Goal: Task Accomplishment & Management: Complete application form

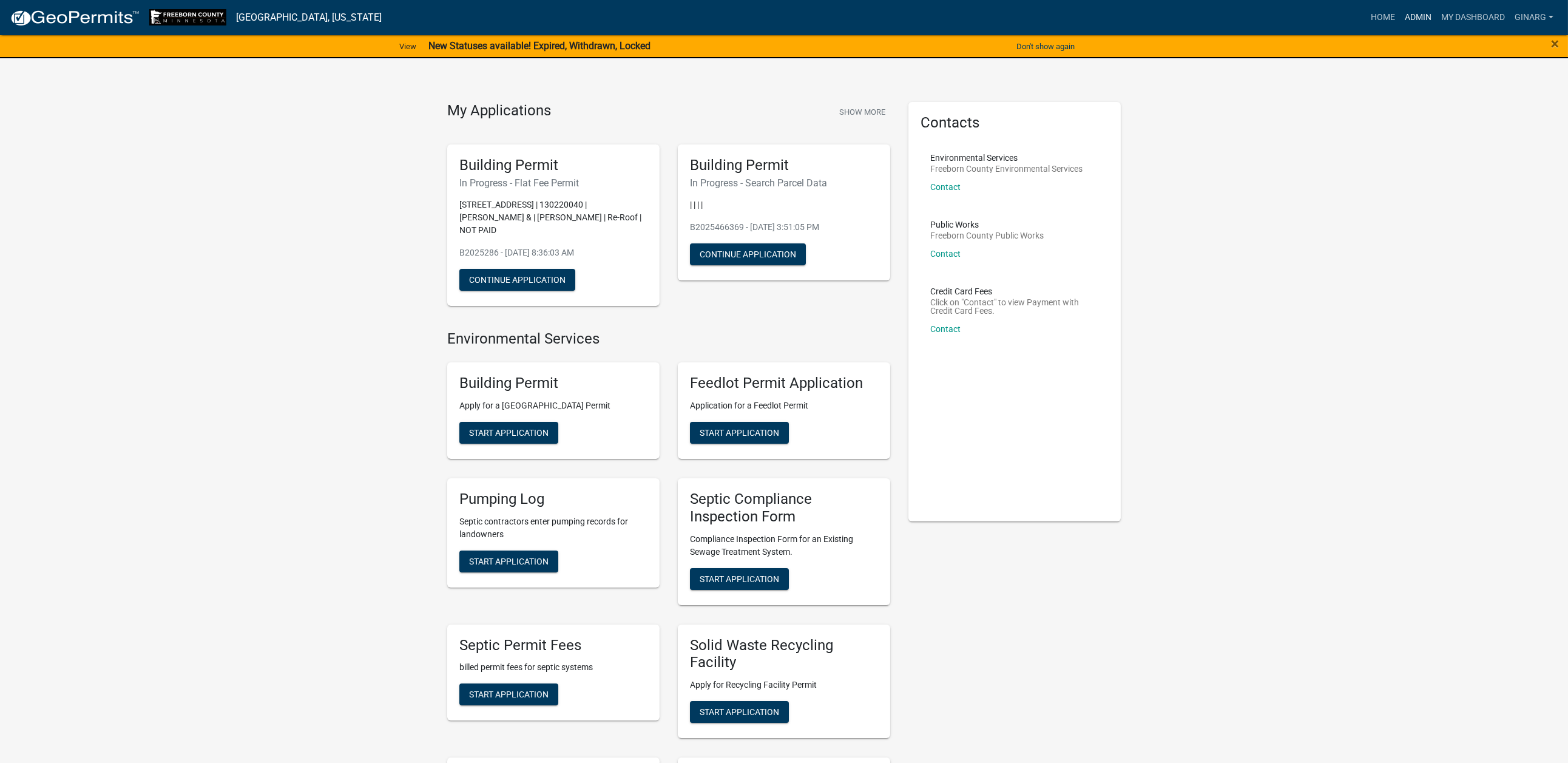
click at [1150, 27] on link "Admin" at bounding box center [1417, 17] width 37 height 23
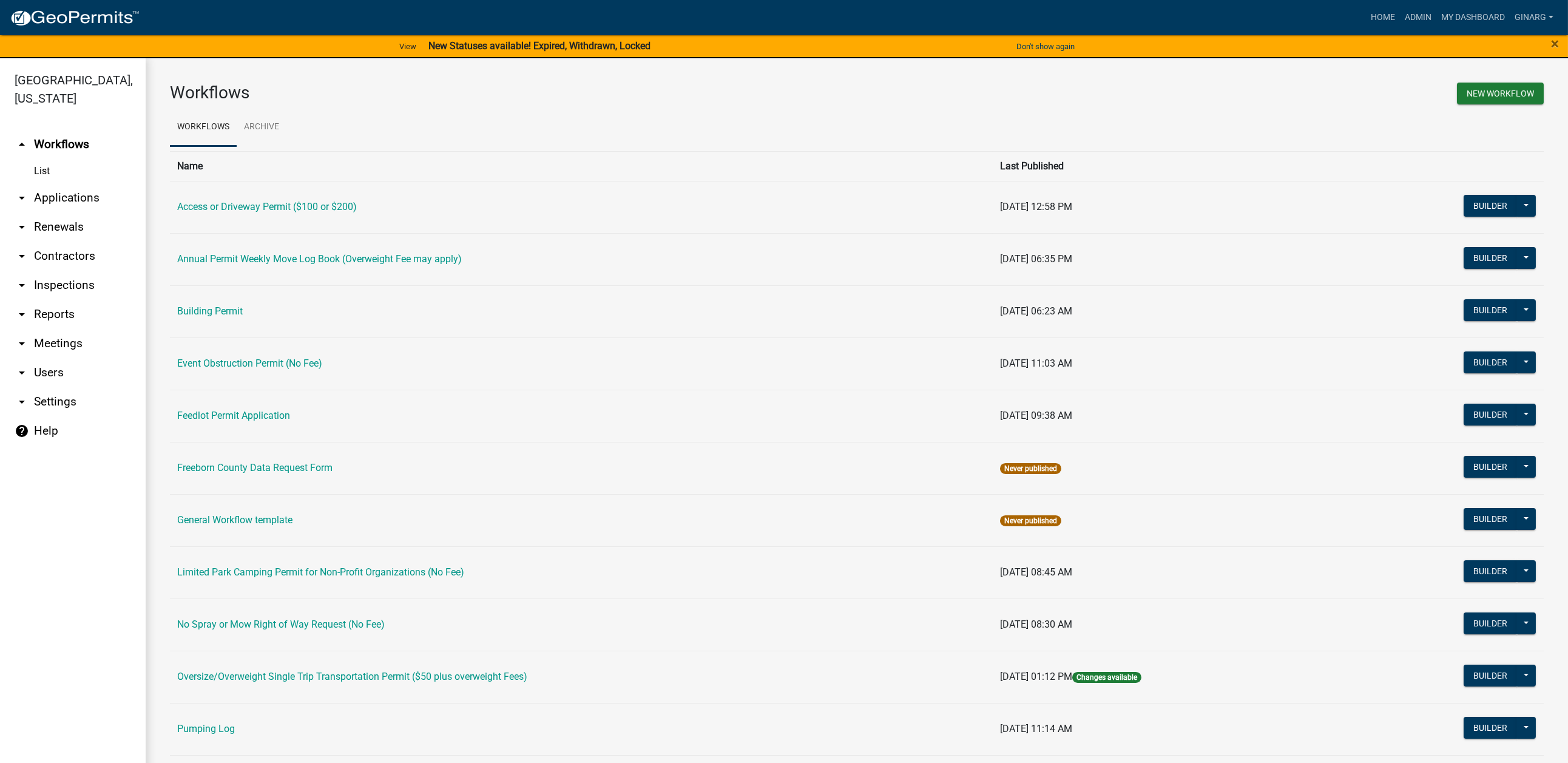
click at [260, 338] on td "Building Permit" at bounding box center [581, 311] width 823 height 52
click at [243, 317] on link "Building Permit" at bounding box center [209, 311] width 65 height 11
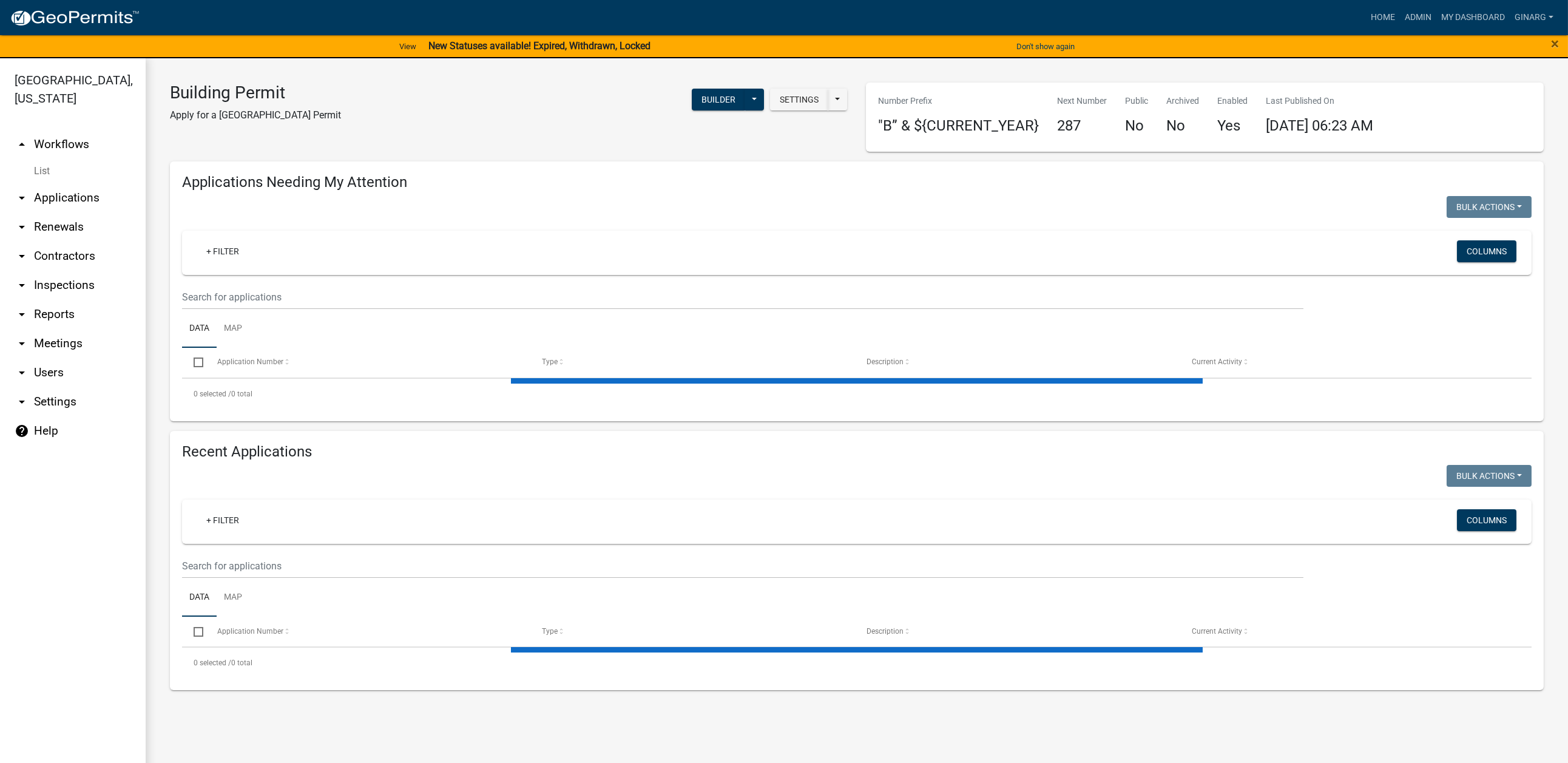
select select "3: 100"
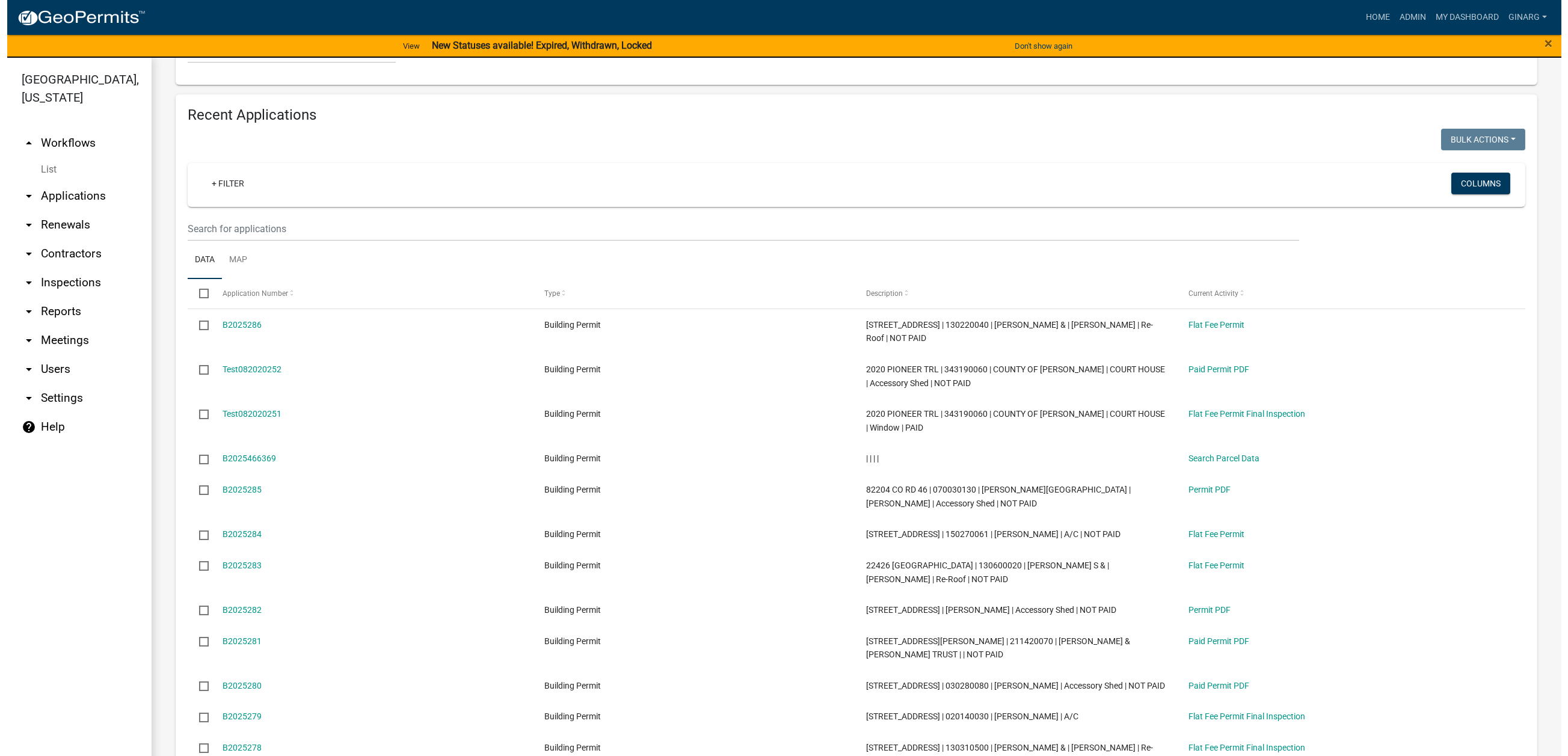
scroll to position [1082, 0]
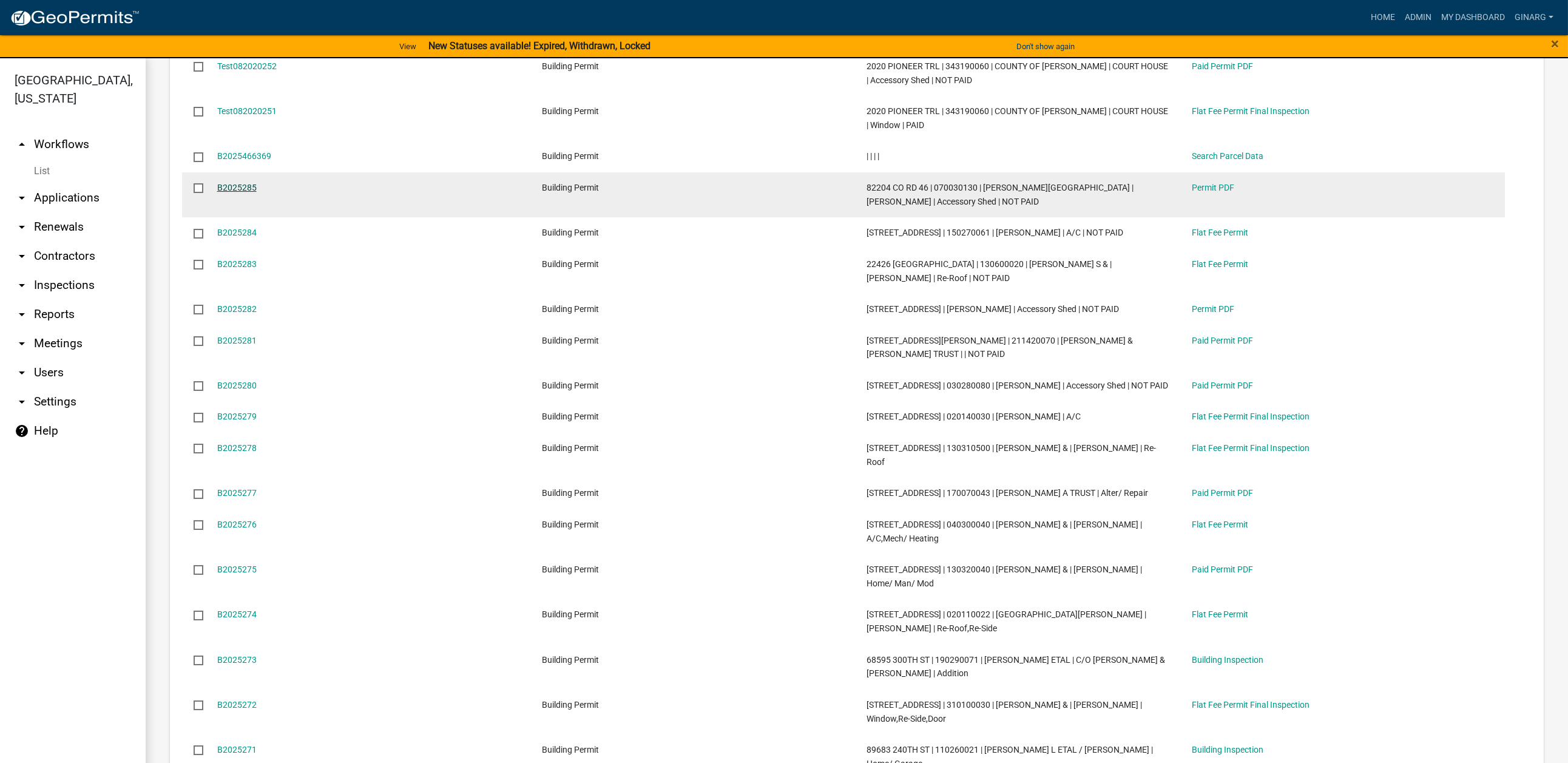
click at [257, 192] on link "B2025285" at bounding box center [237, 188] width 39 height 10
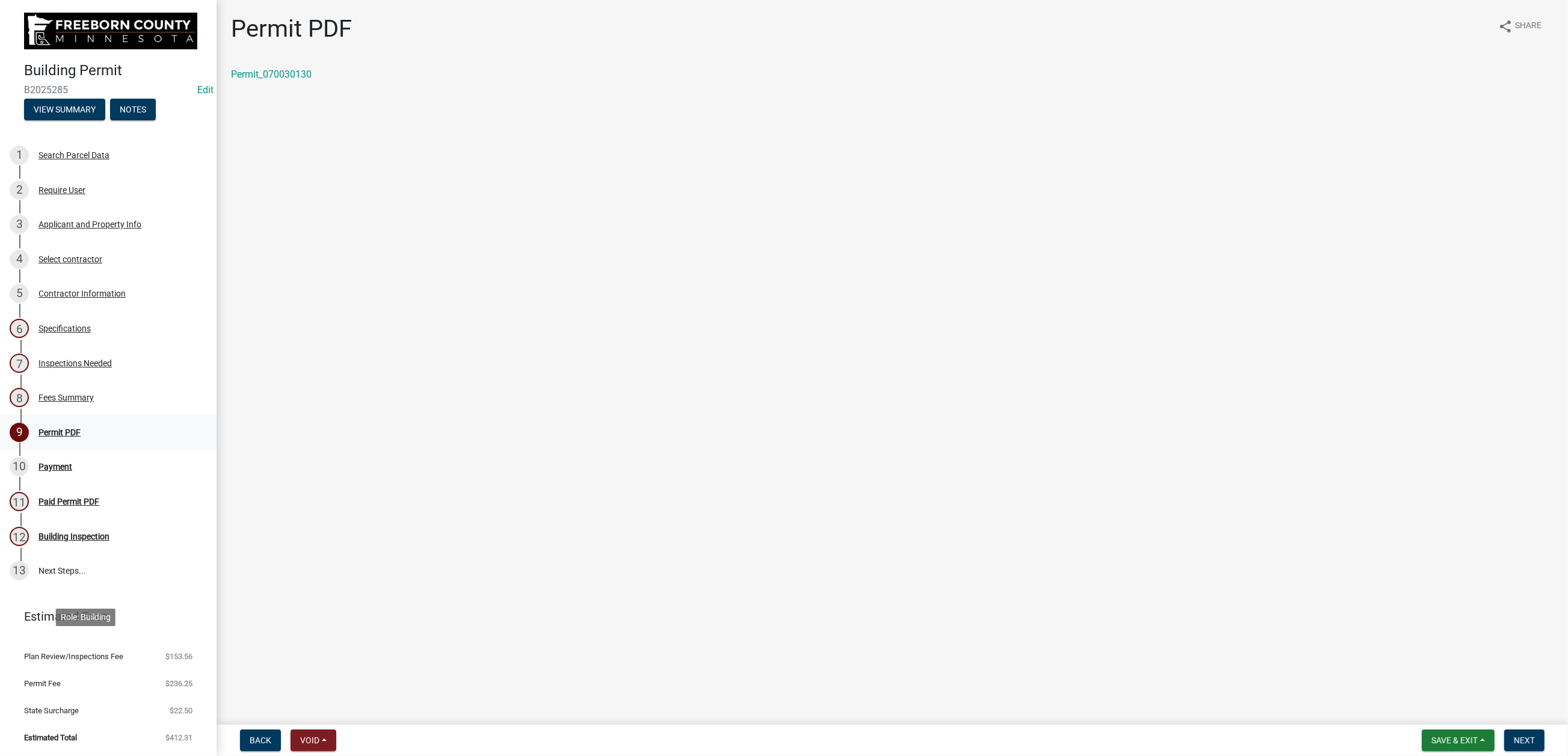
click at [77, 436] on div "Permit PDF" at bounding box center [59, 433] width 42 height 9
click at [90, 401] on div "Fees Summary" at bounding box center [66, 397] width 55 height 9
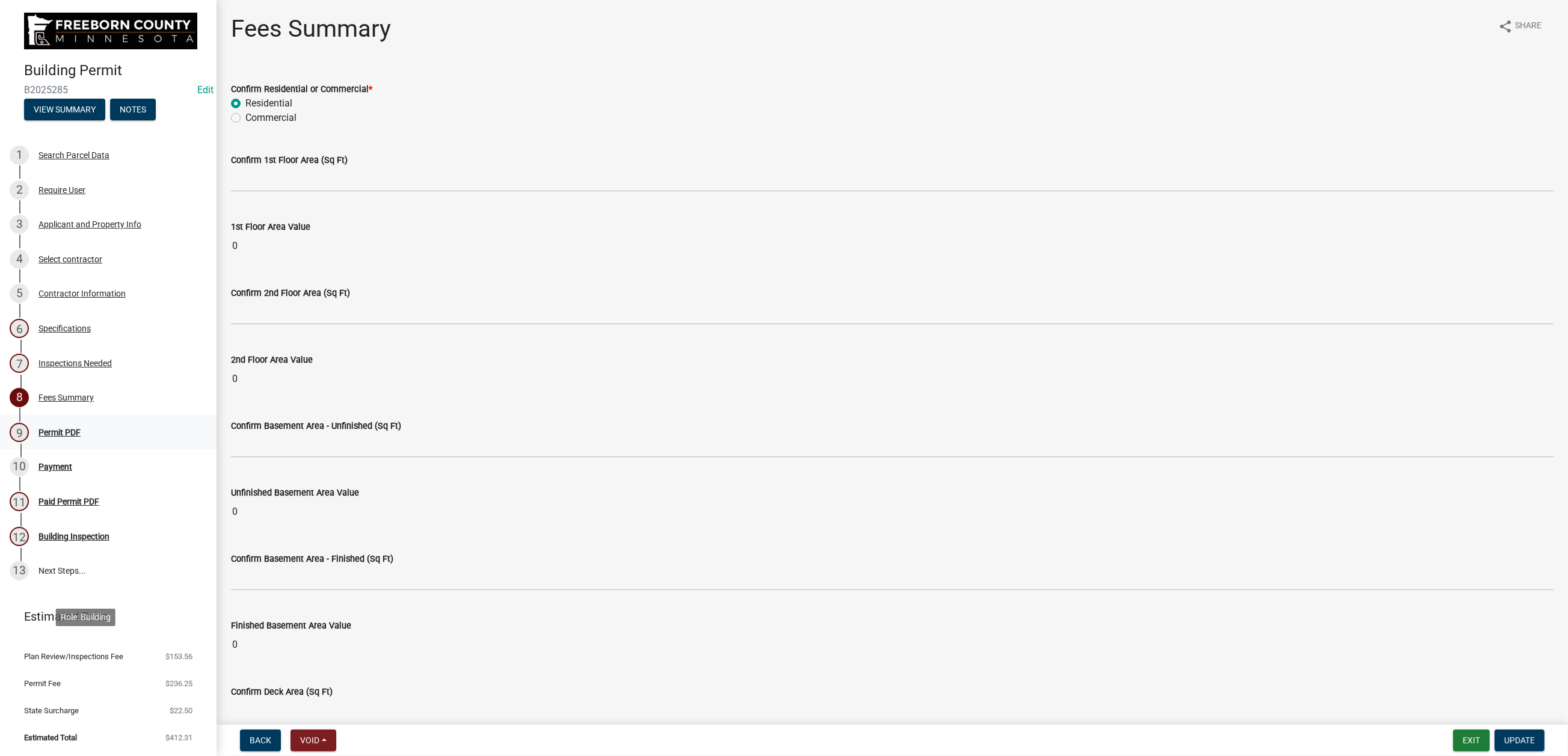
click at [80, 436] on div "Permit PDF" at bounding box center [59, 433] width 42 height 9
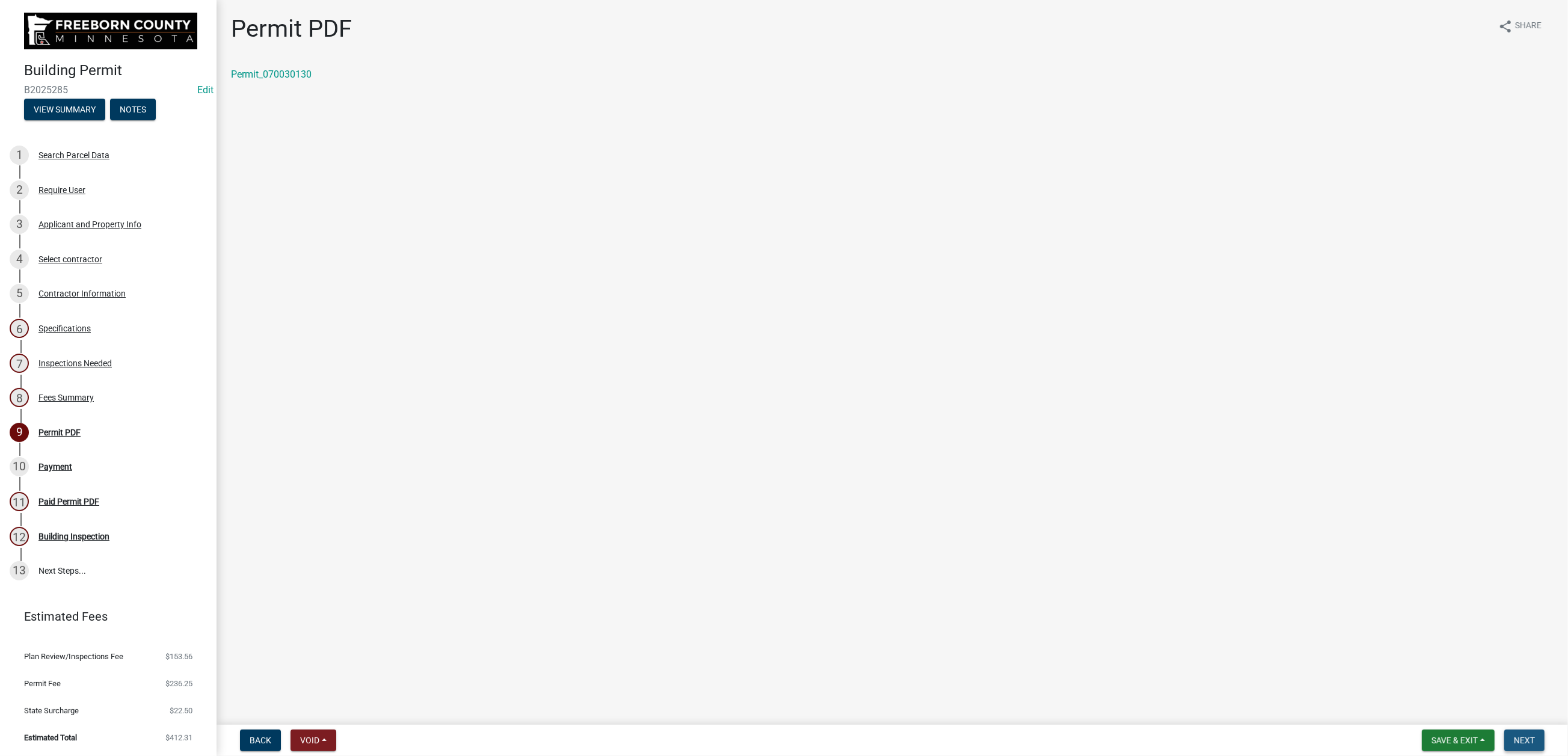
click at [1140, 558] on span "Next" at bounding box center [1525, 740] width 21 height 10
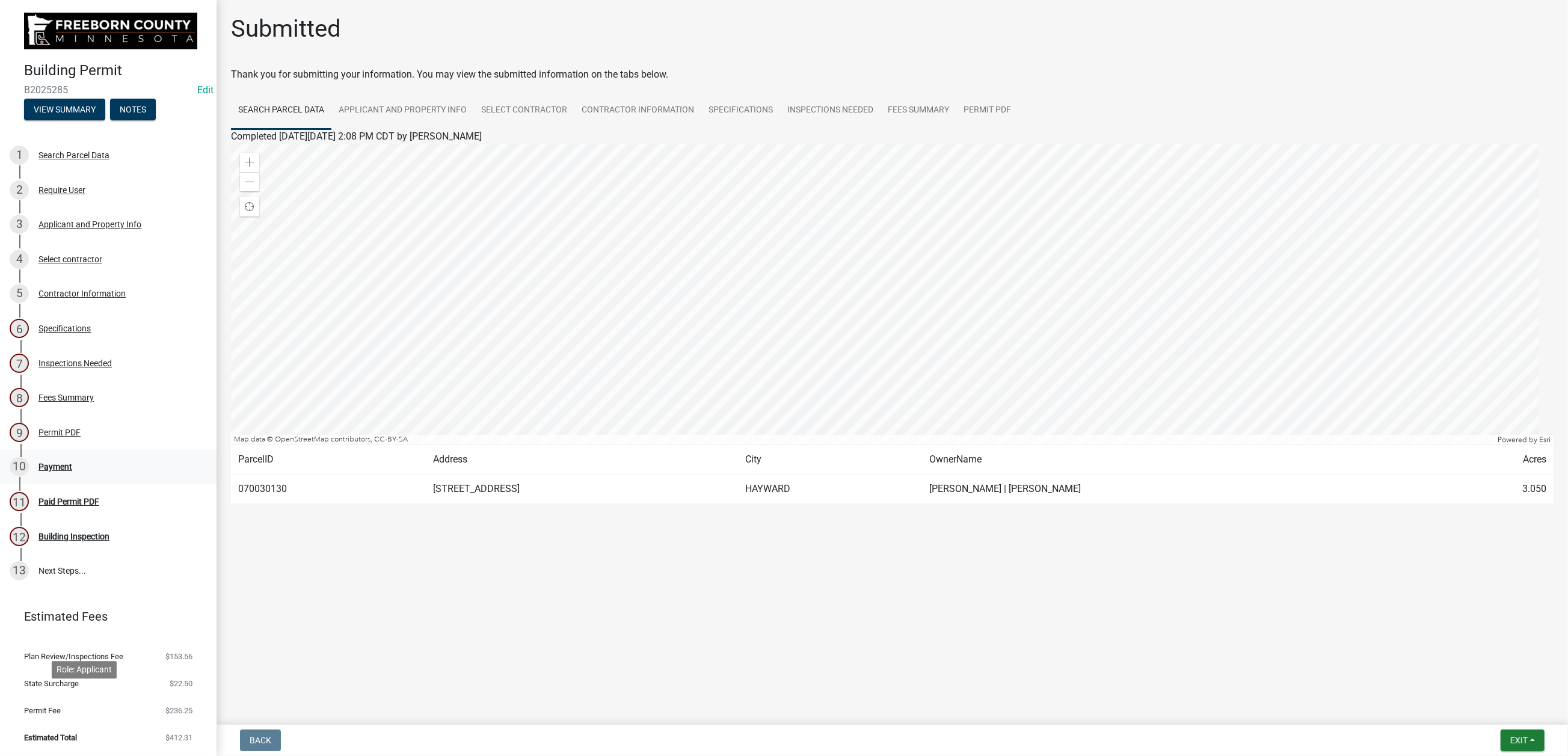
click at [73, 471] on div "Payment" at bounding box center [55, 467] width 33 height 9
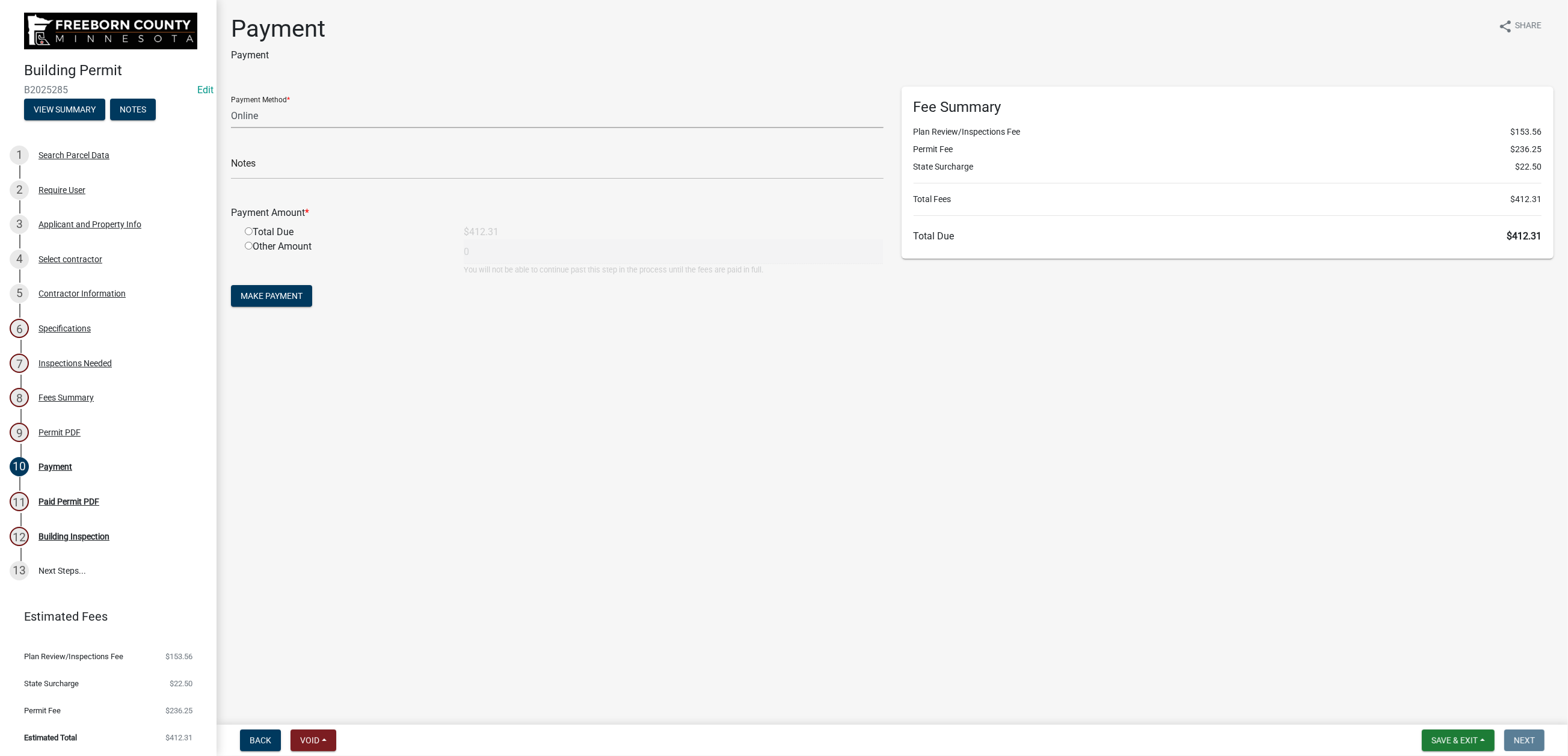
click at [269, 128] on select "Credit Card POS Check Cash Online" at bounding box center [557, 116] width 653 height 25
select select "1: 0"
click at [237, 128] on select "Credit Card POS Check Cash Online" at bounding box center [557, 116] width 653 height 25
click at [267, 179] on input "text" at bounding box center [557, 166] width 653 height 25
type input "1088"
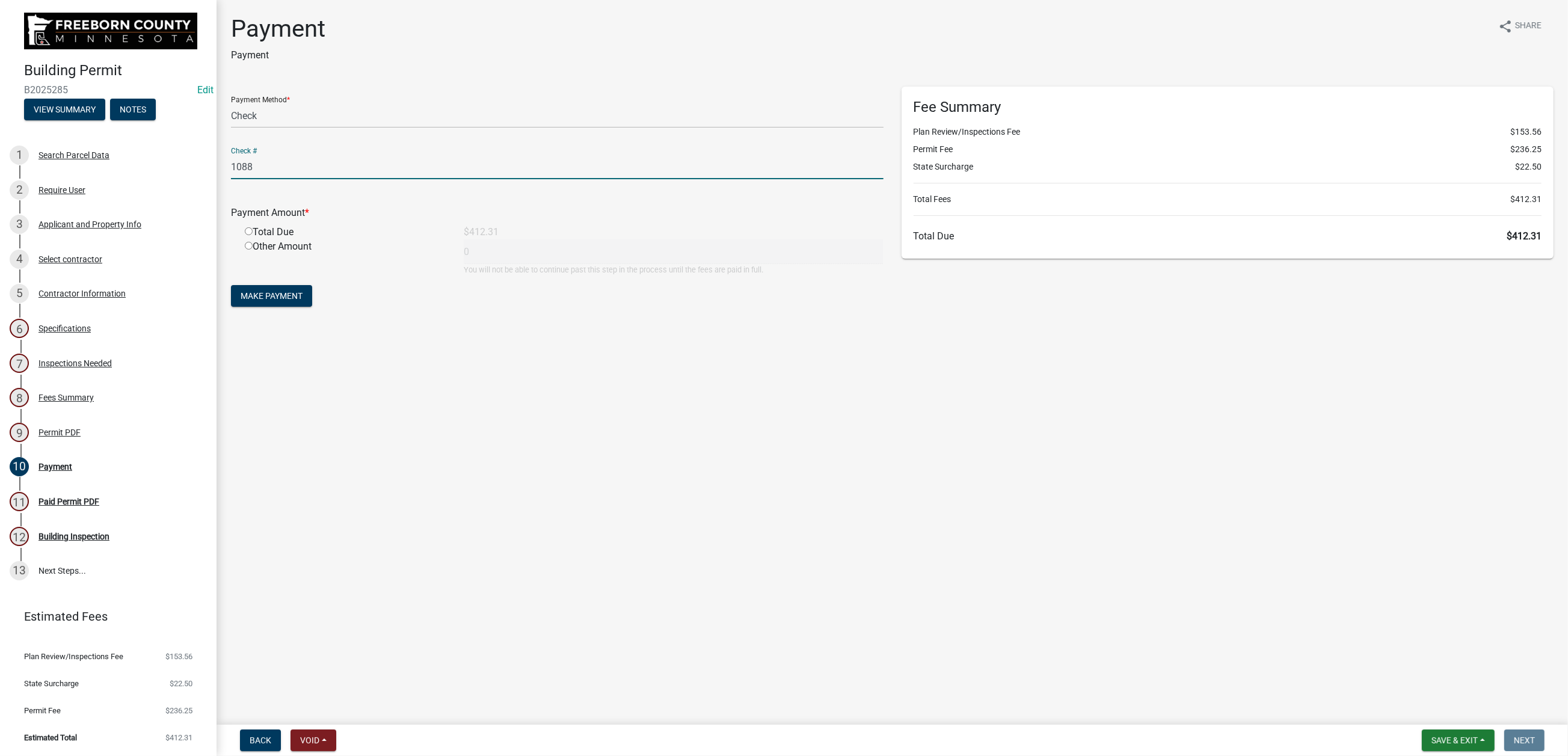
click at [252, 235] on input "radio" at bounding box center [248, 231] width 8 height 8
radio input "true"
type input "412.31"
click at [277, 307] on button "Make Payment" at bounding box center [272, 296] width 81 height 21
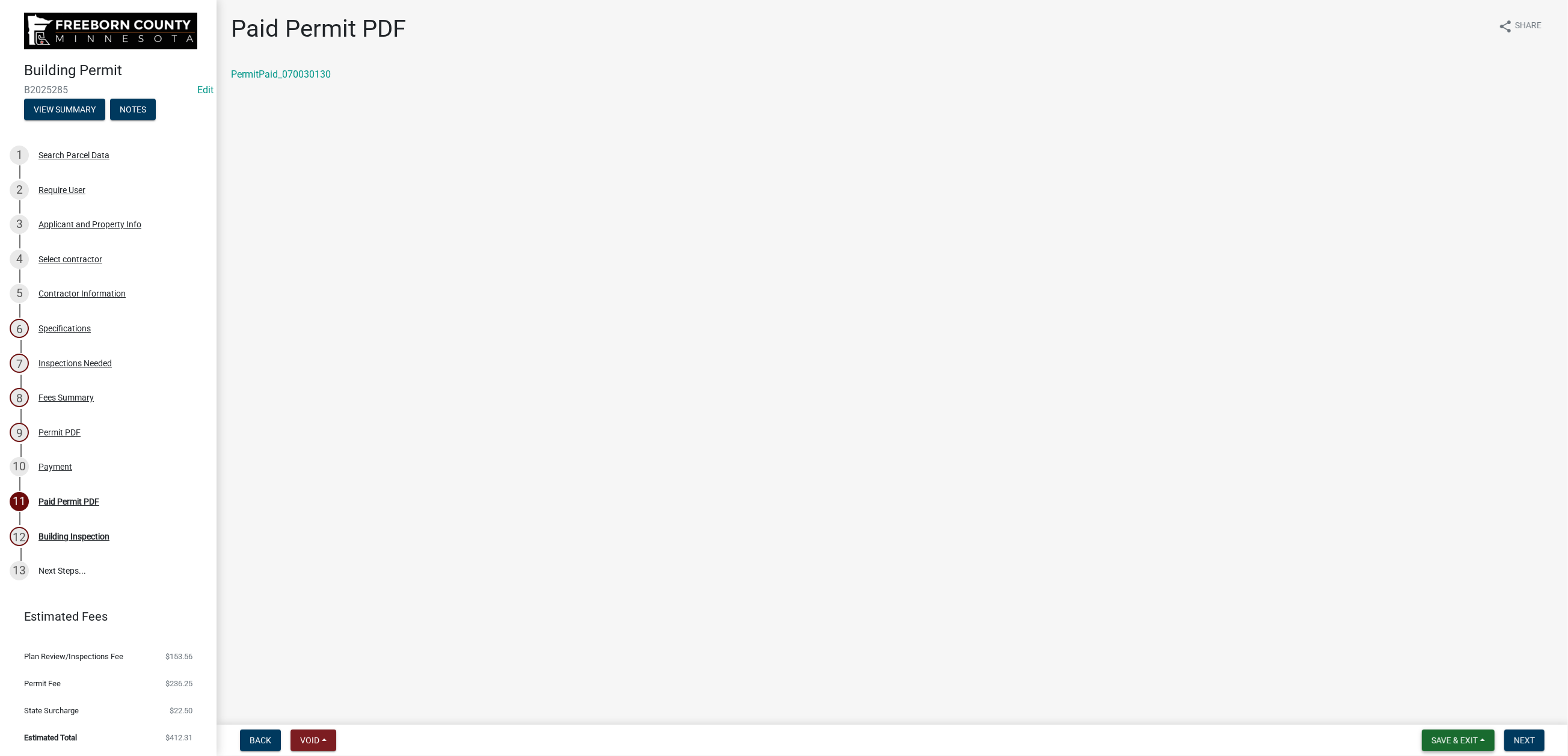
click at [1140, 558] on span "Save & Exit" at bounding box center [1454, 740] width 46 height 10
click at [1140, 558] on button "Save & Exit" at bounding box center [1446, 698] width 96 height 29
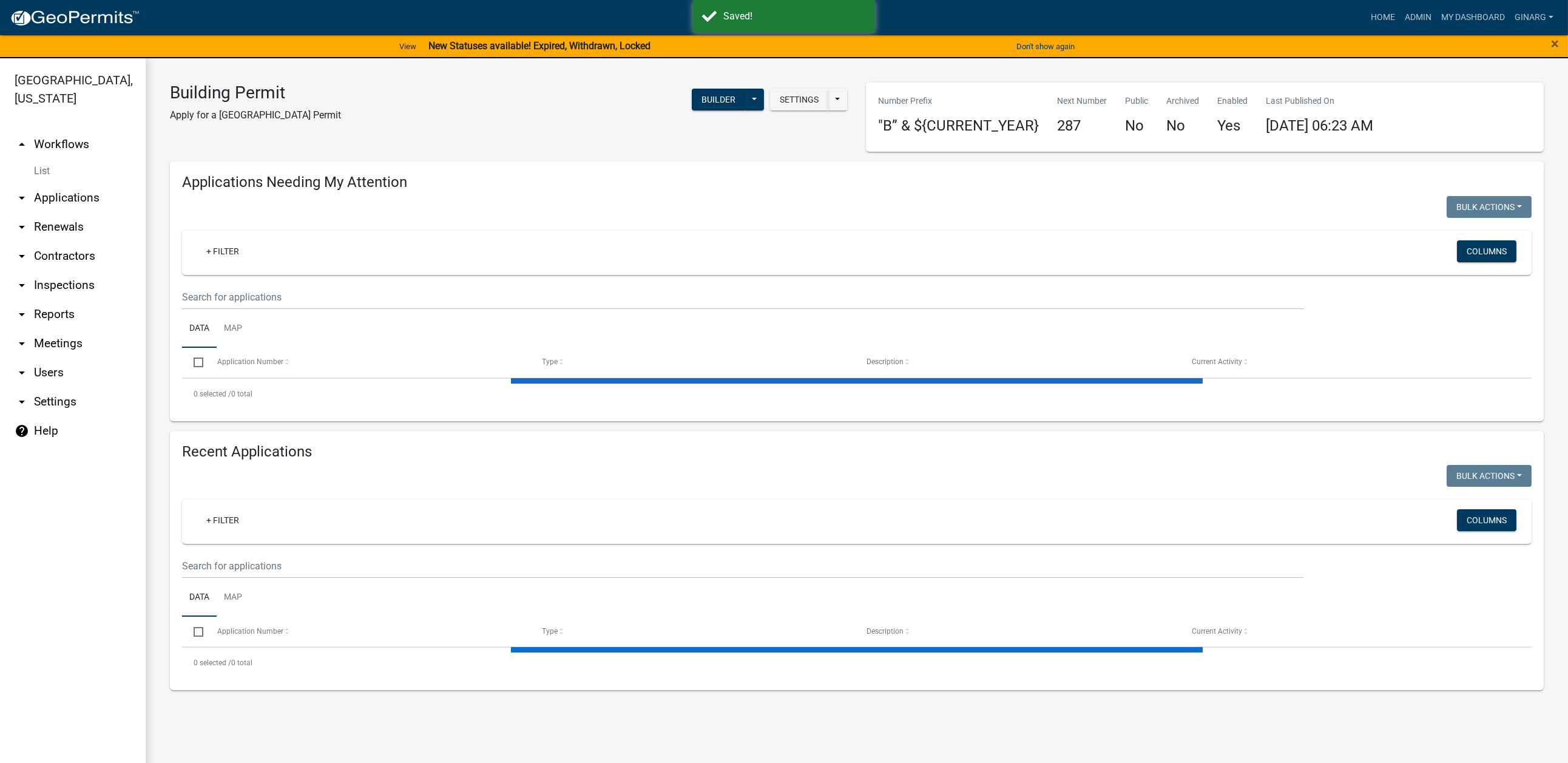
select select "3: 100"
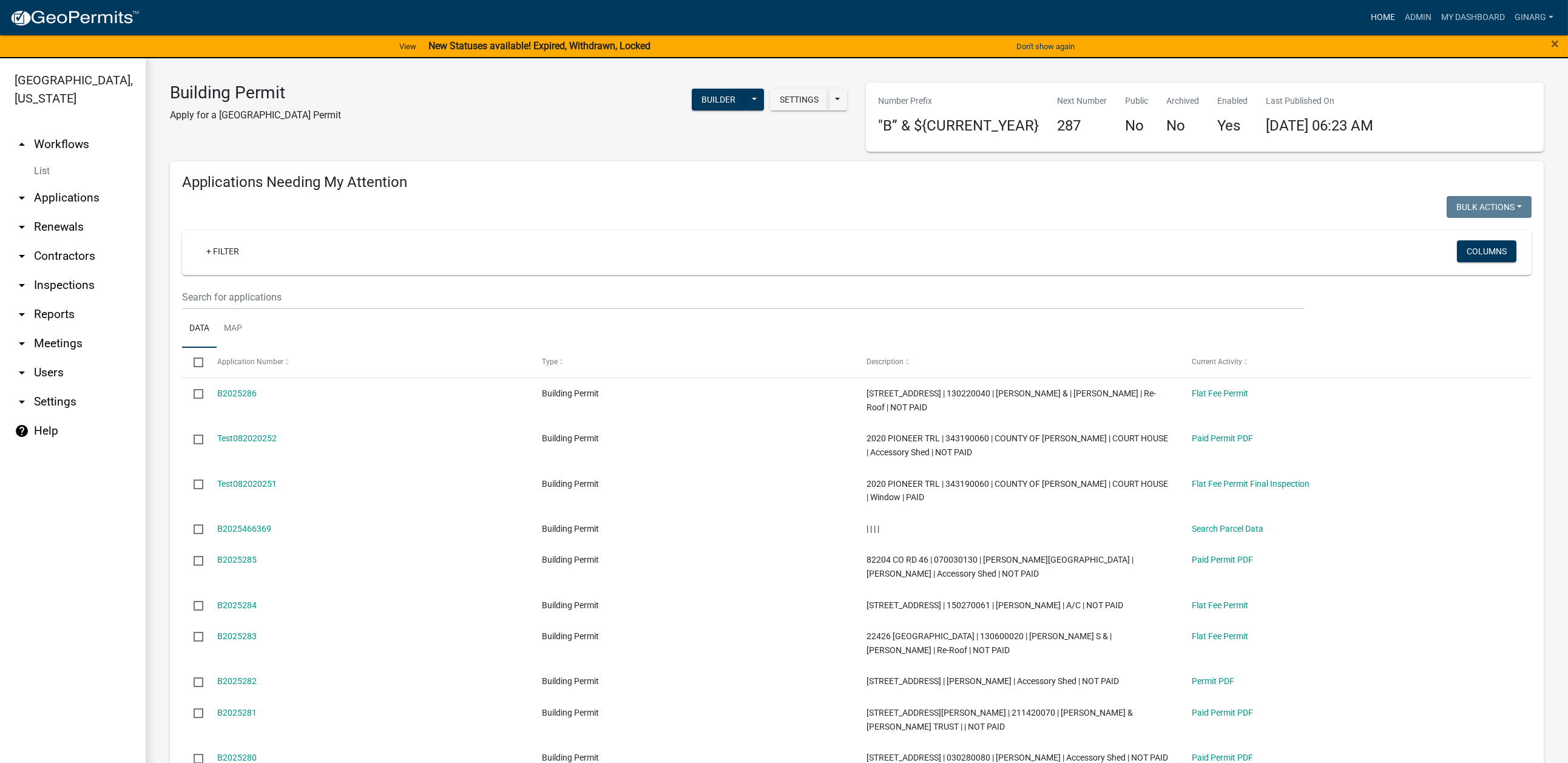
click at [1150, 29] on link "Home" at bounding box center [1382, 17] width 34 height 23
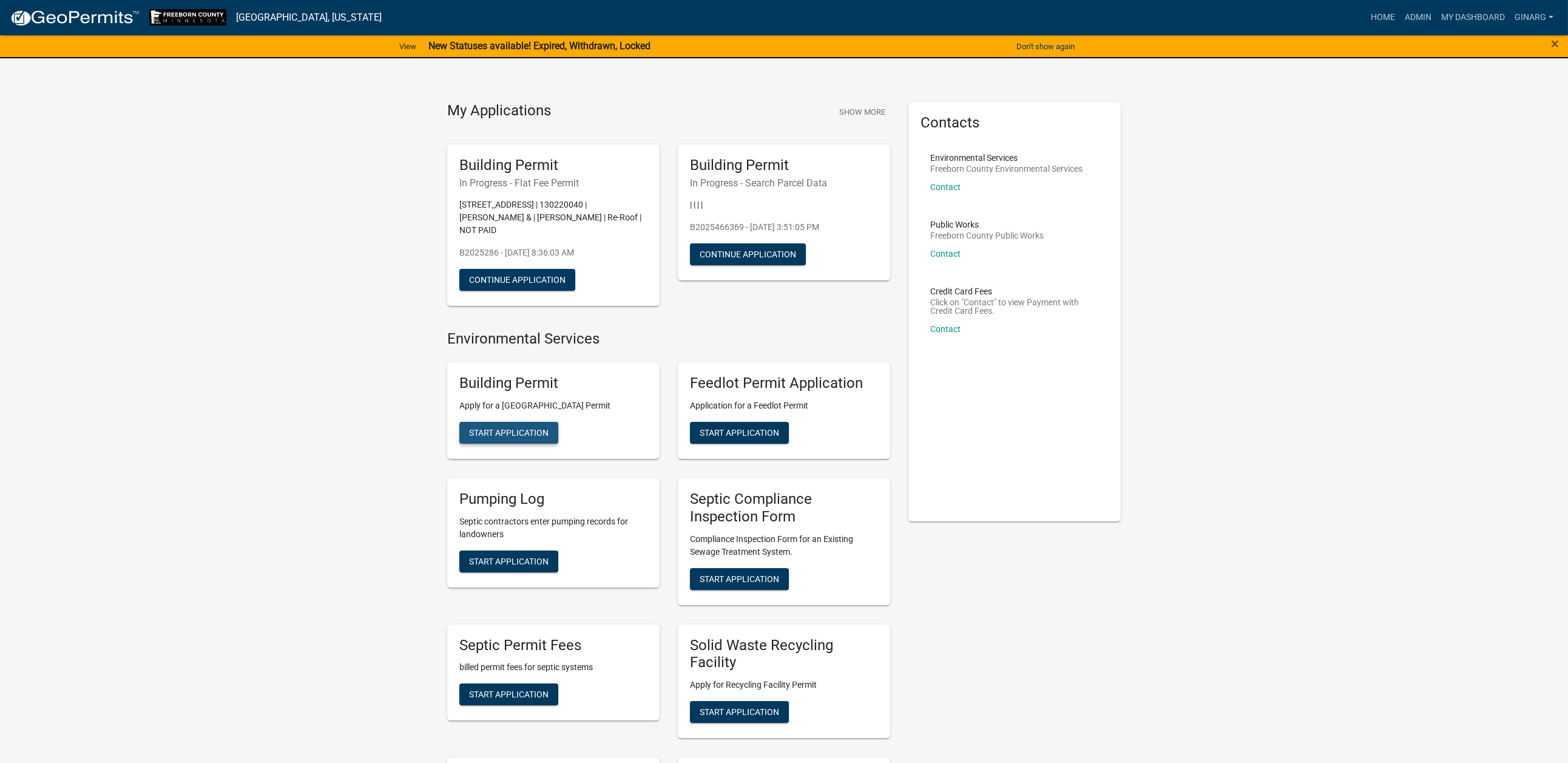
click at [513, 437] on span "Start Application" at bounding box center [508, 433] width 80 height 10
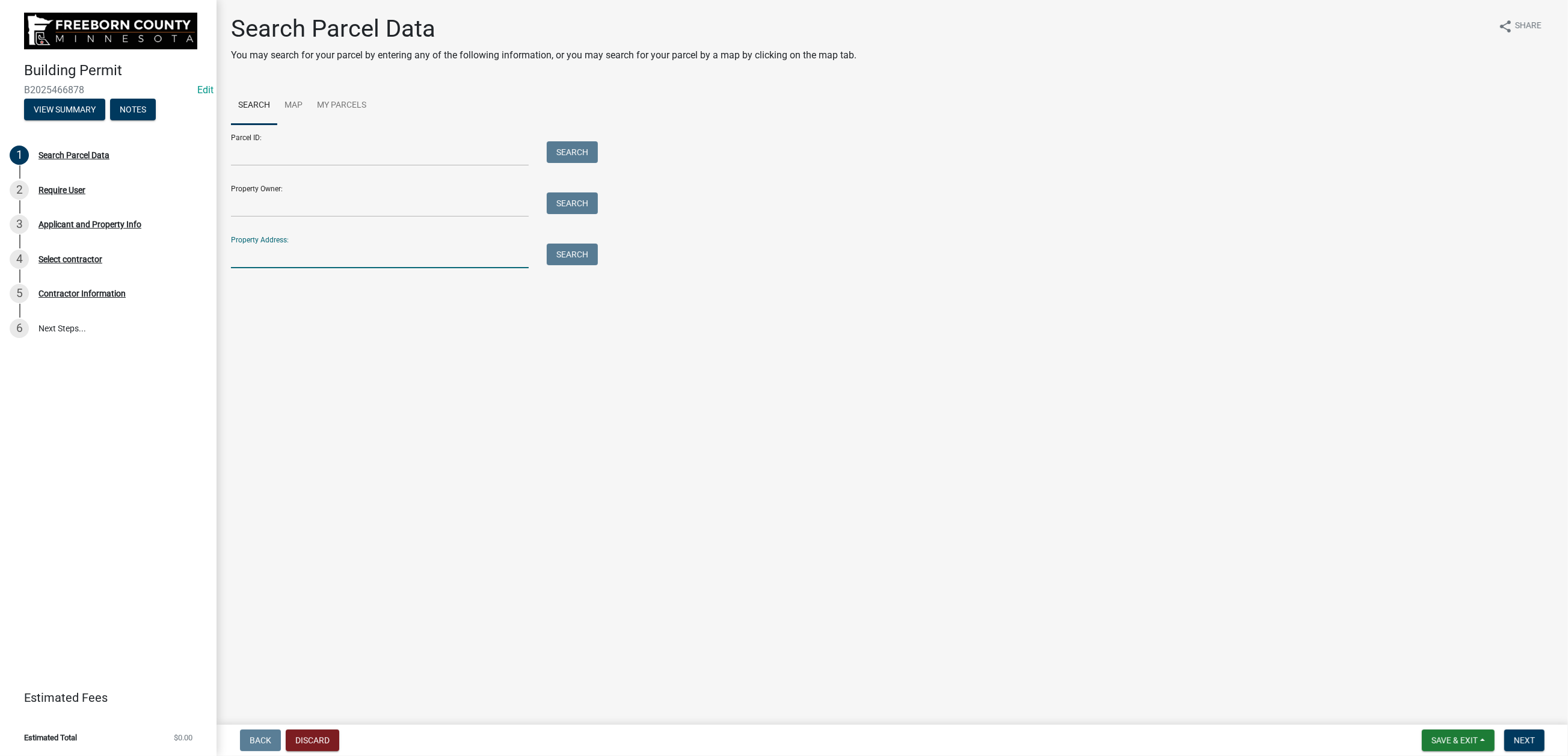
click at [315, 268] on input "Property Address:" at bounding box center [380, 256] width 298 height 25
type input "62480"
click at [596, 265] on button "Search" at bounding box center [572, 254] width 51 height 21
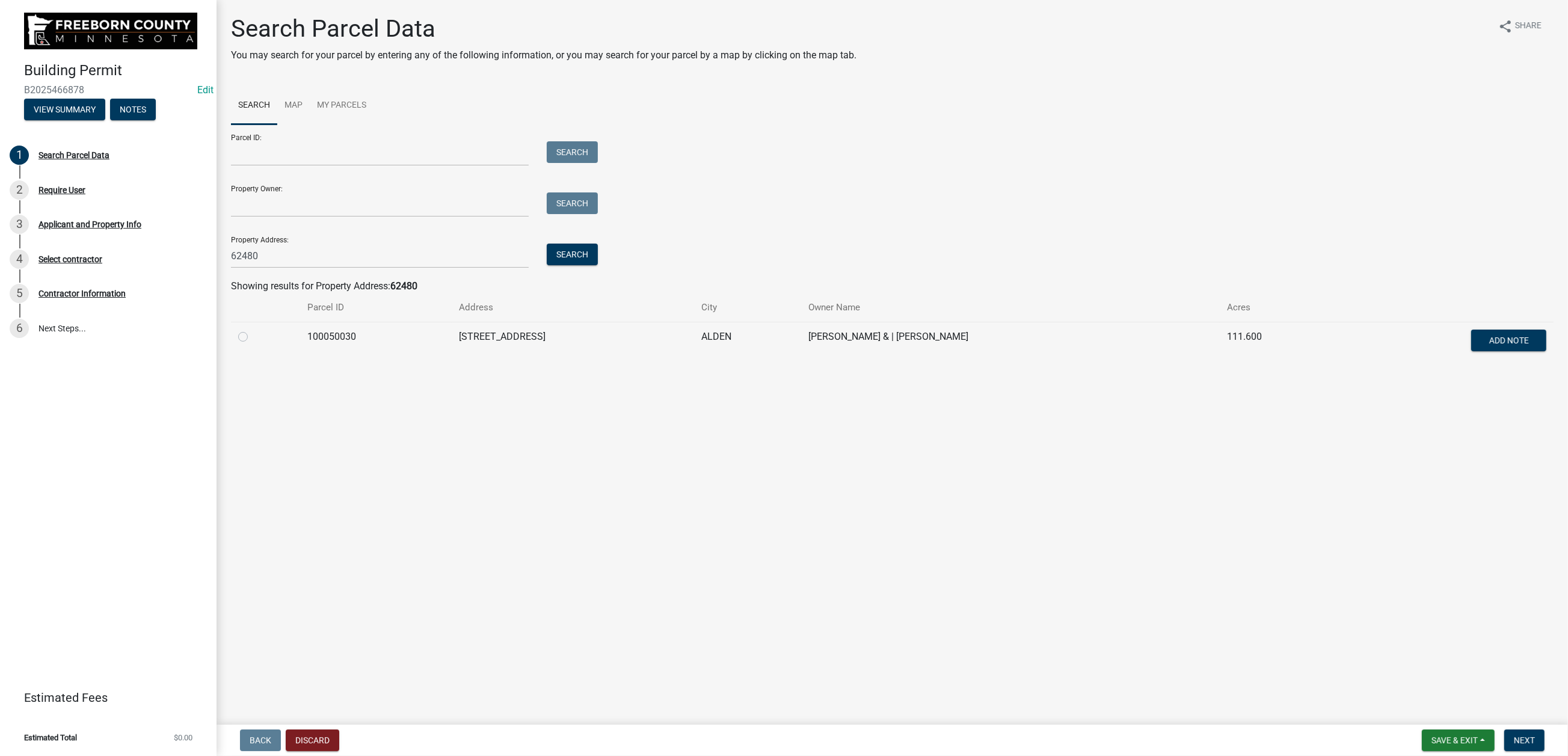
click at [252, 330] on label at bounding box center [252, 330] width 0 height 0
click at [254, 338] on input "radio" at bounding box center [256, 333] width 8 height 8
radio input "true"
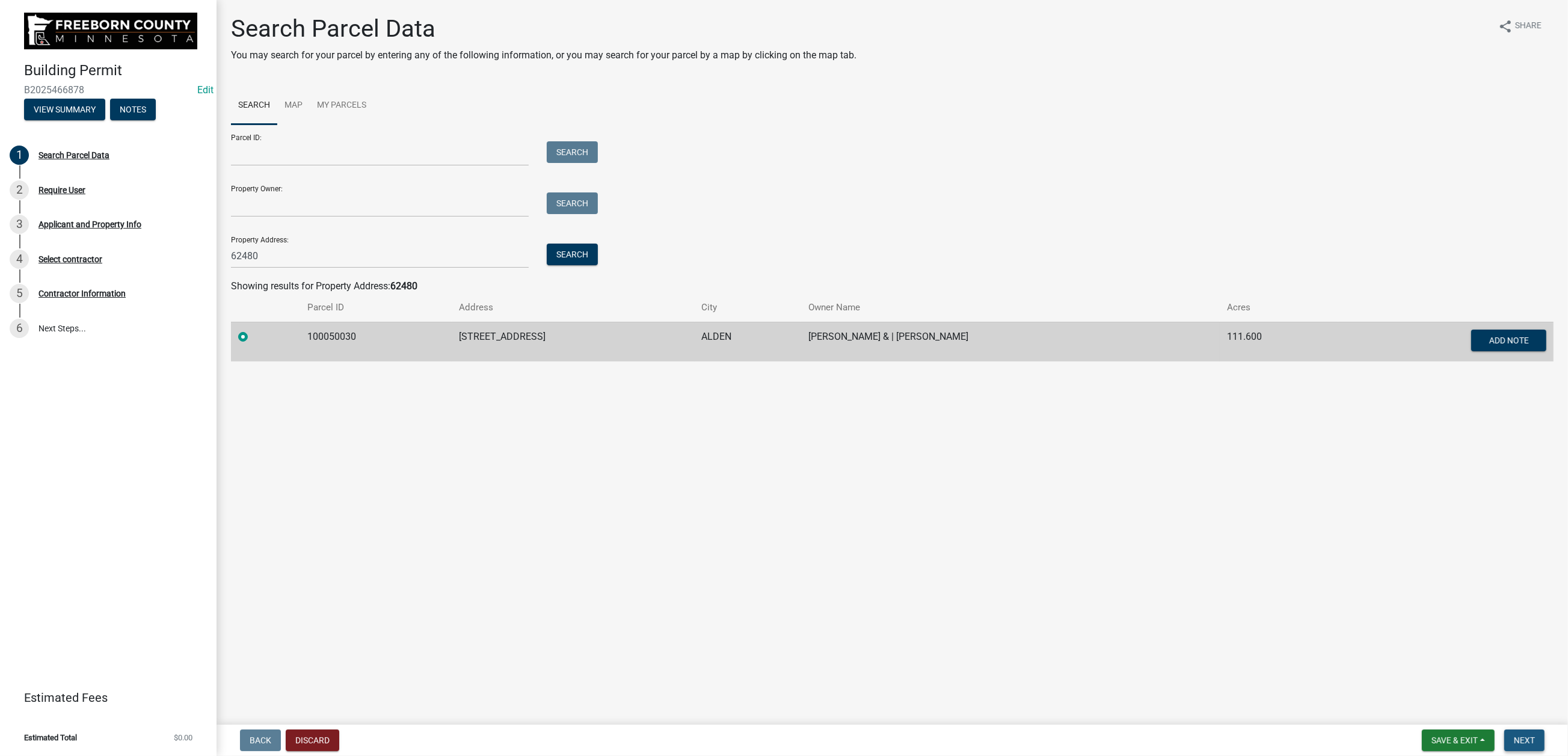
click at [1140, 558] on span "Next" at bounding box center [1525, 740] width 21 height 10
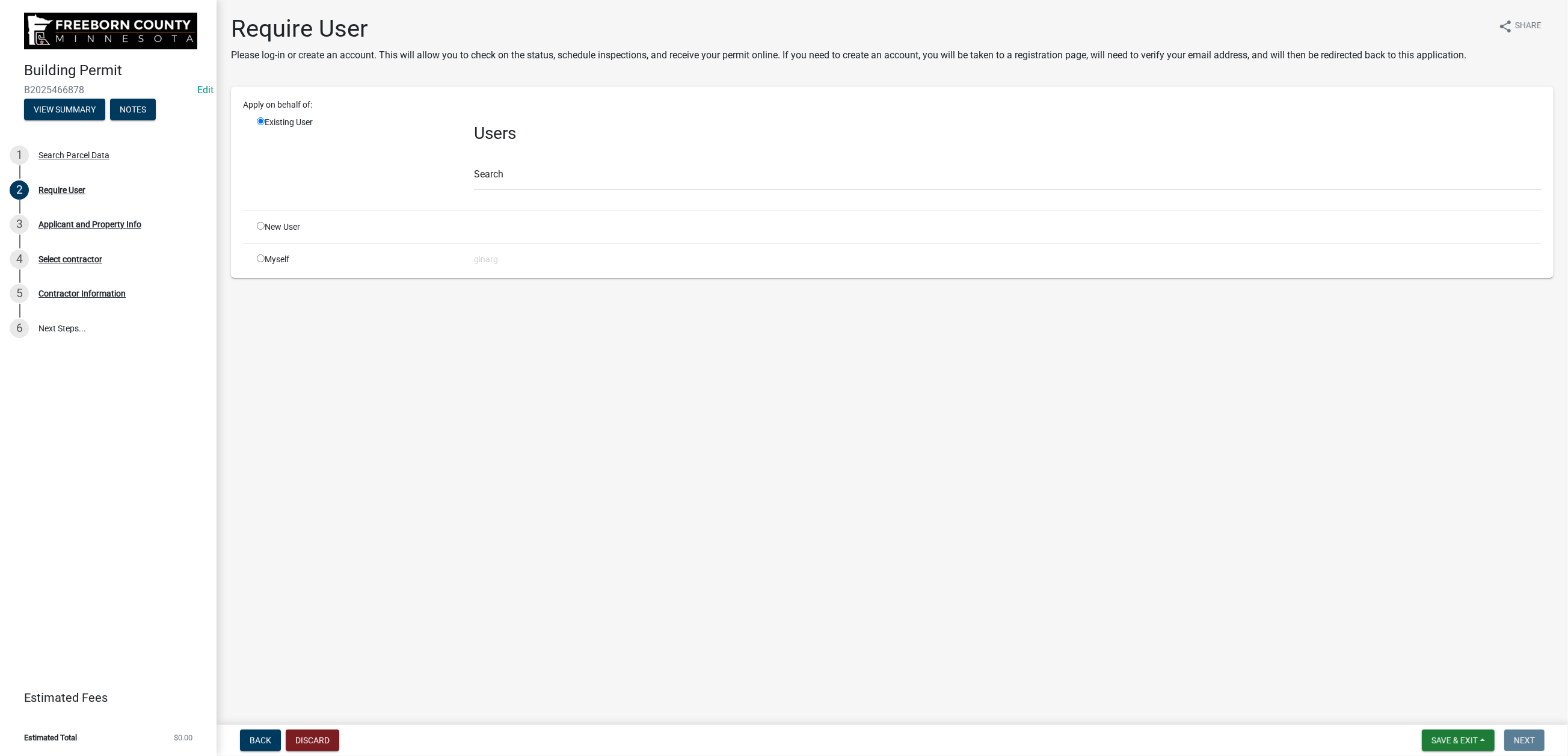
click at [264, 262] on input "radio" at bounding box center [260, 258] width 8 height 8
radio input "true"
radio input "false"
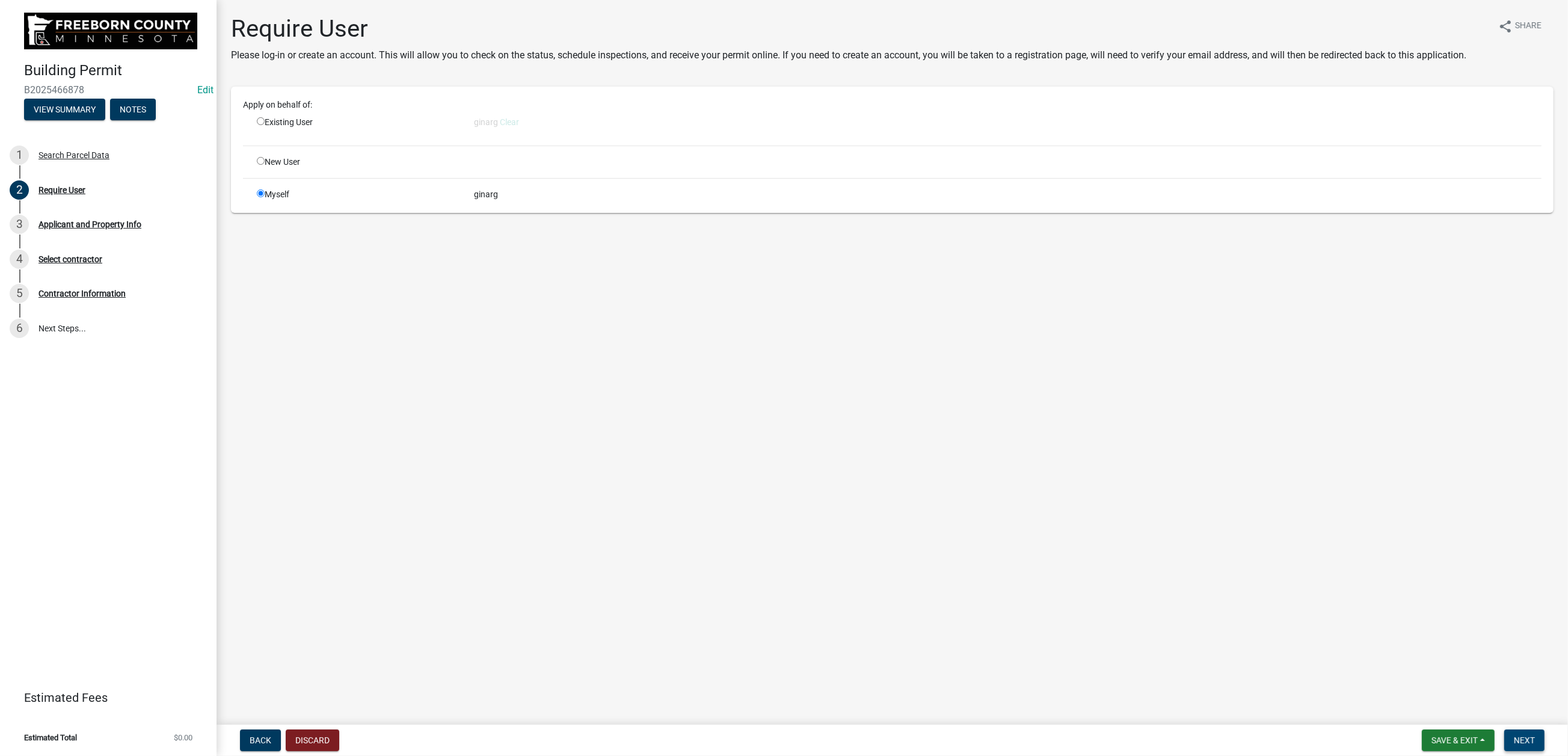
click at [1140, 558] on span "Next" at bounding box center [1525, 740] width 21 height 10
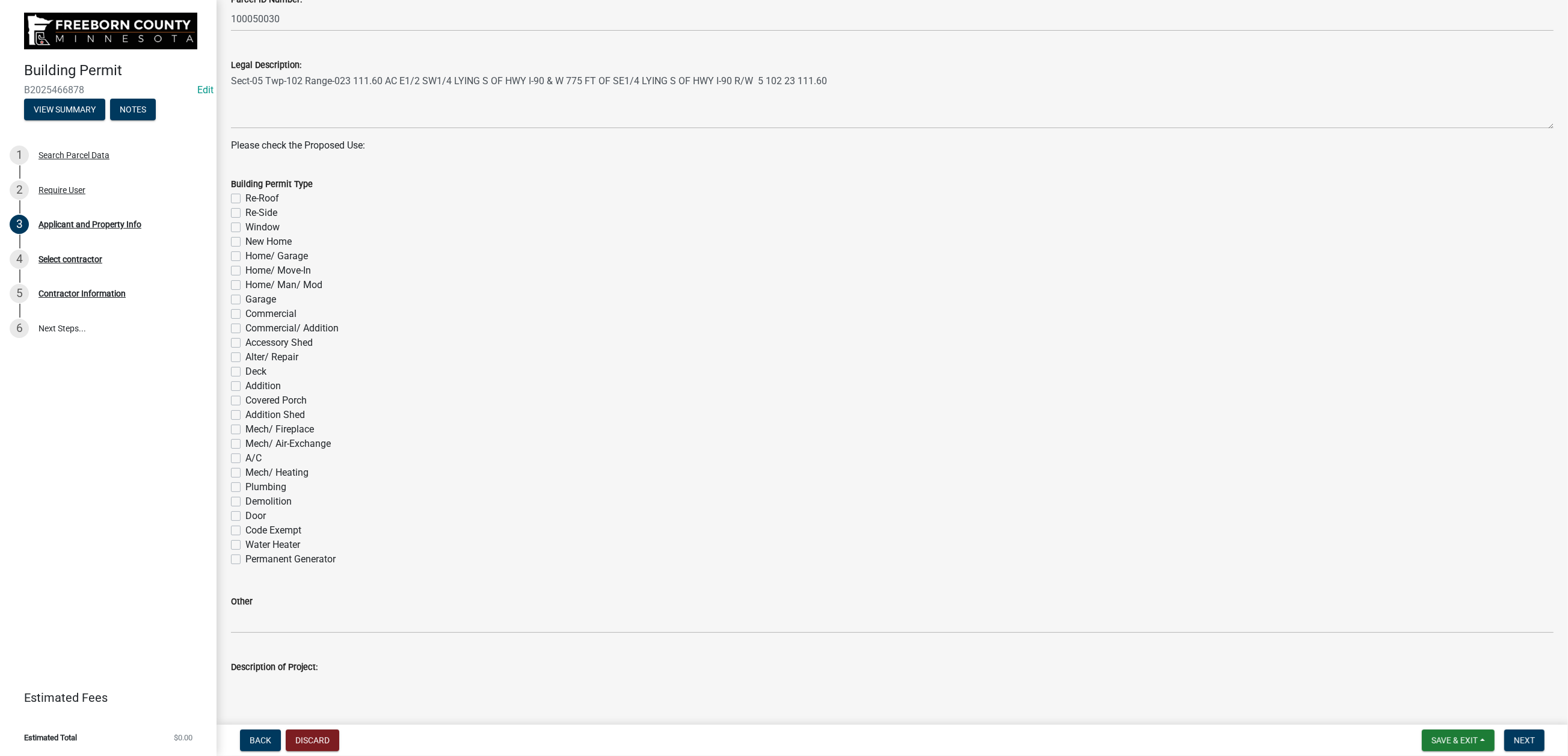
scroll to position [541, 0]
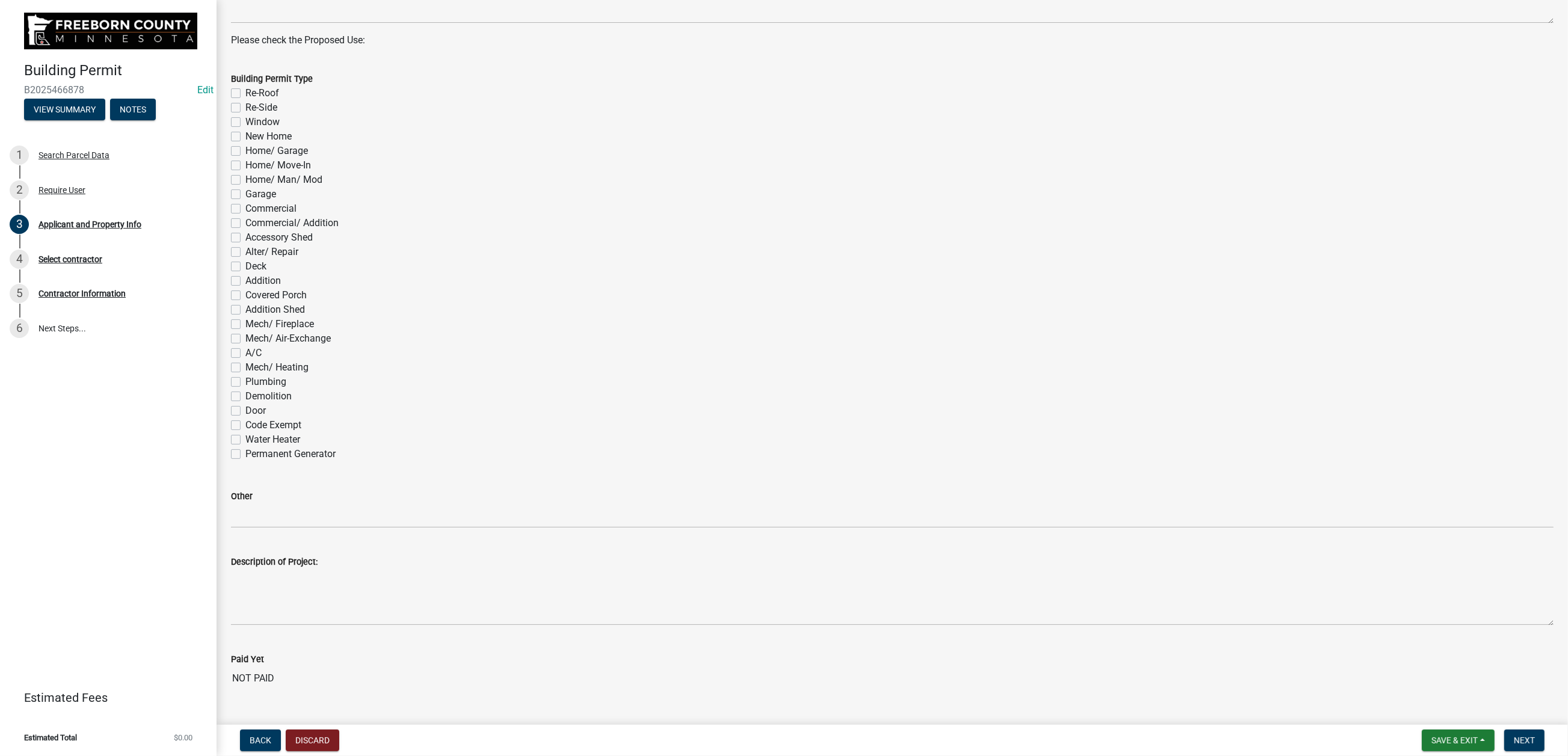
click at [245, 100] on label "Re-Roof" at bounding box center [262, 93] width 33 height 14
click at [245, 94] on input "Re-Roof" at bounding box center [249, 90] width 8 height 8
checkbox input "true"
checkbox input "false"
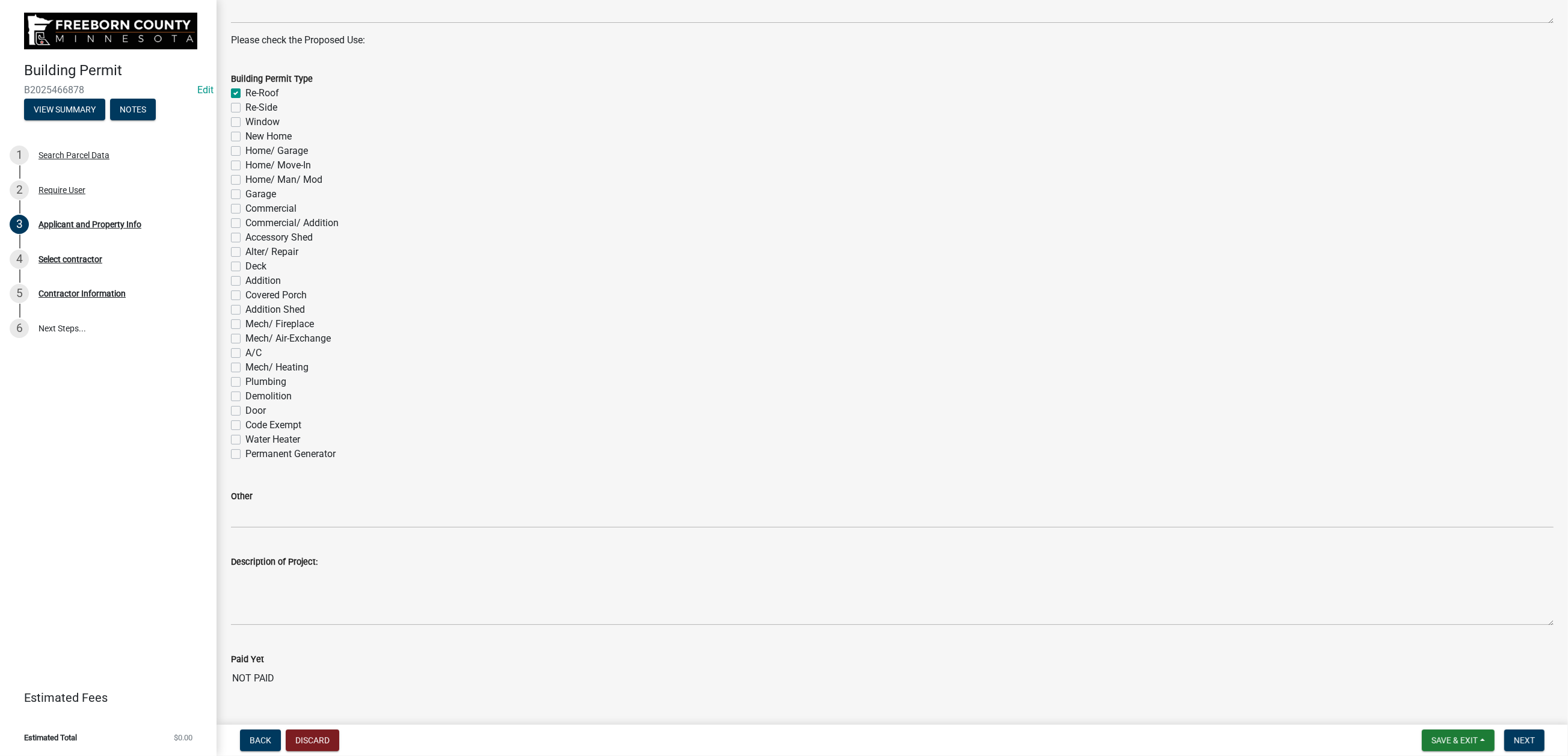
checkbox input "false"
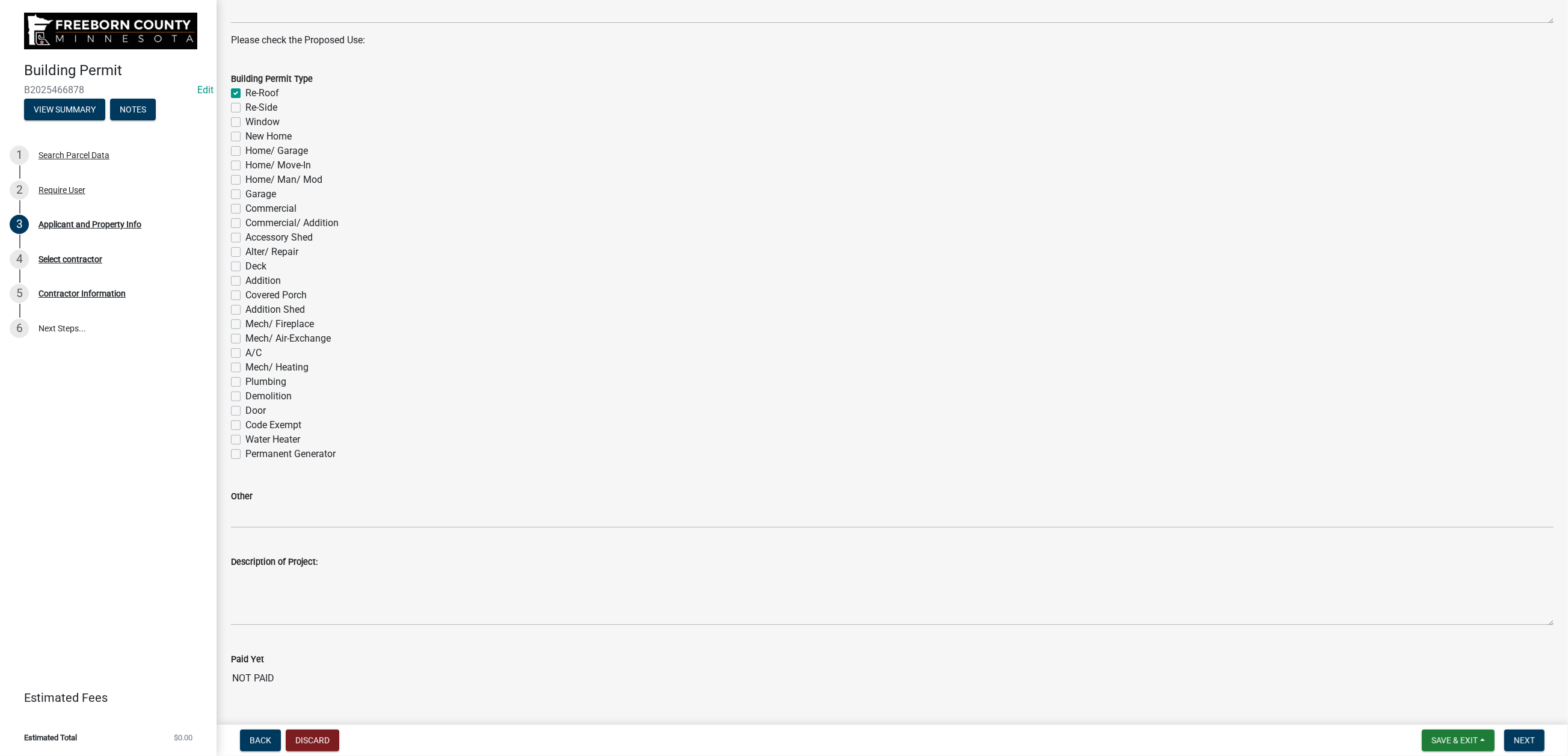
checkbox input "false"
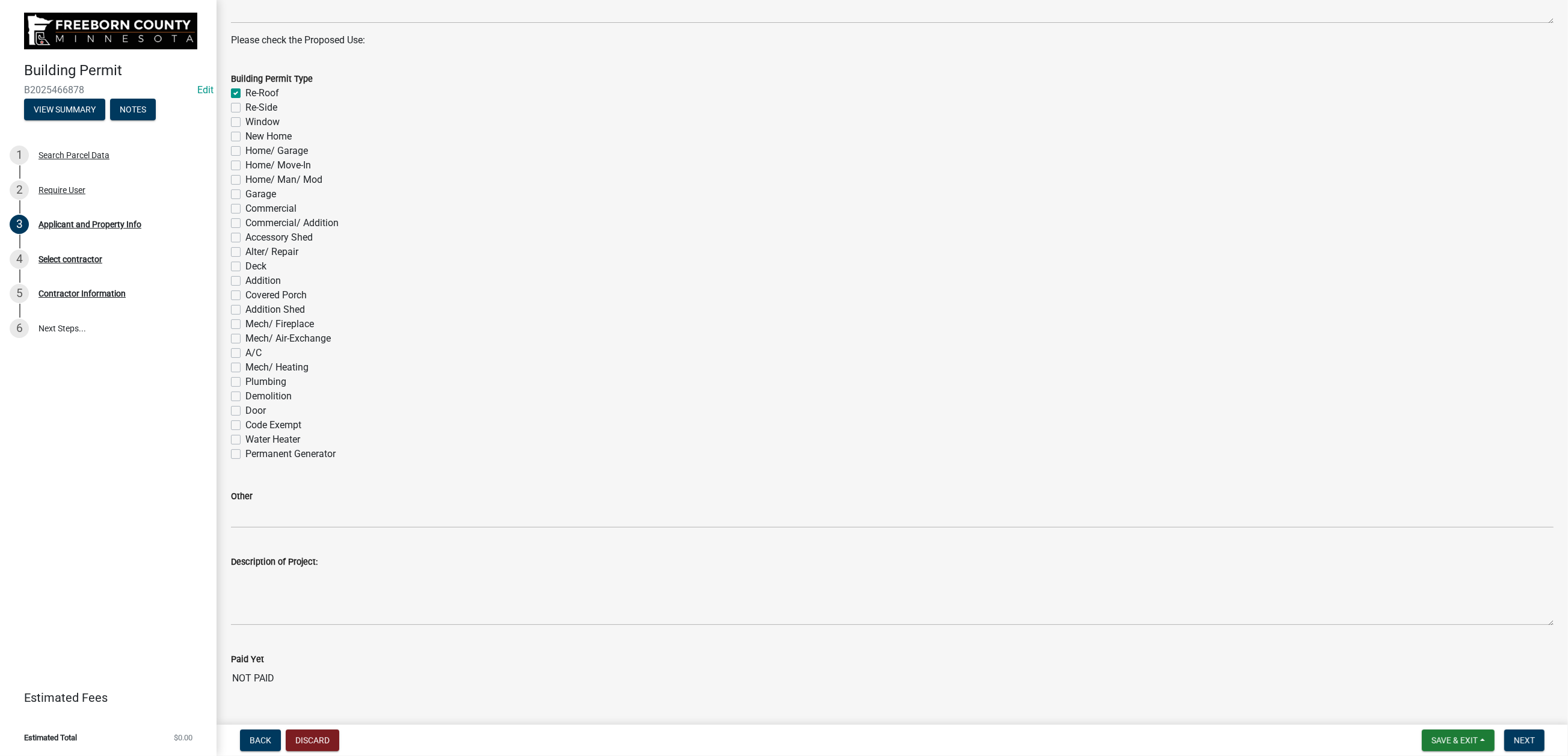
checkbox input "false"
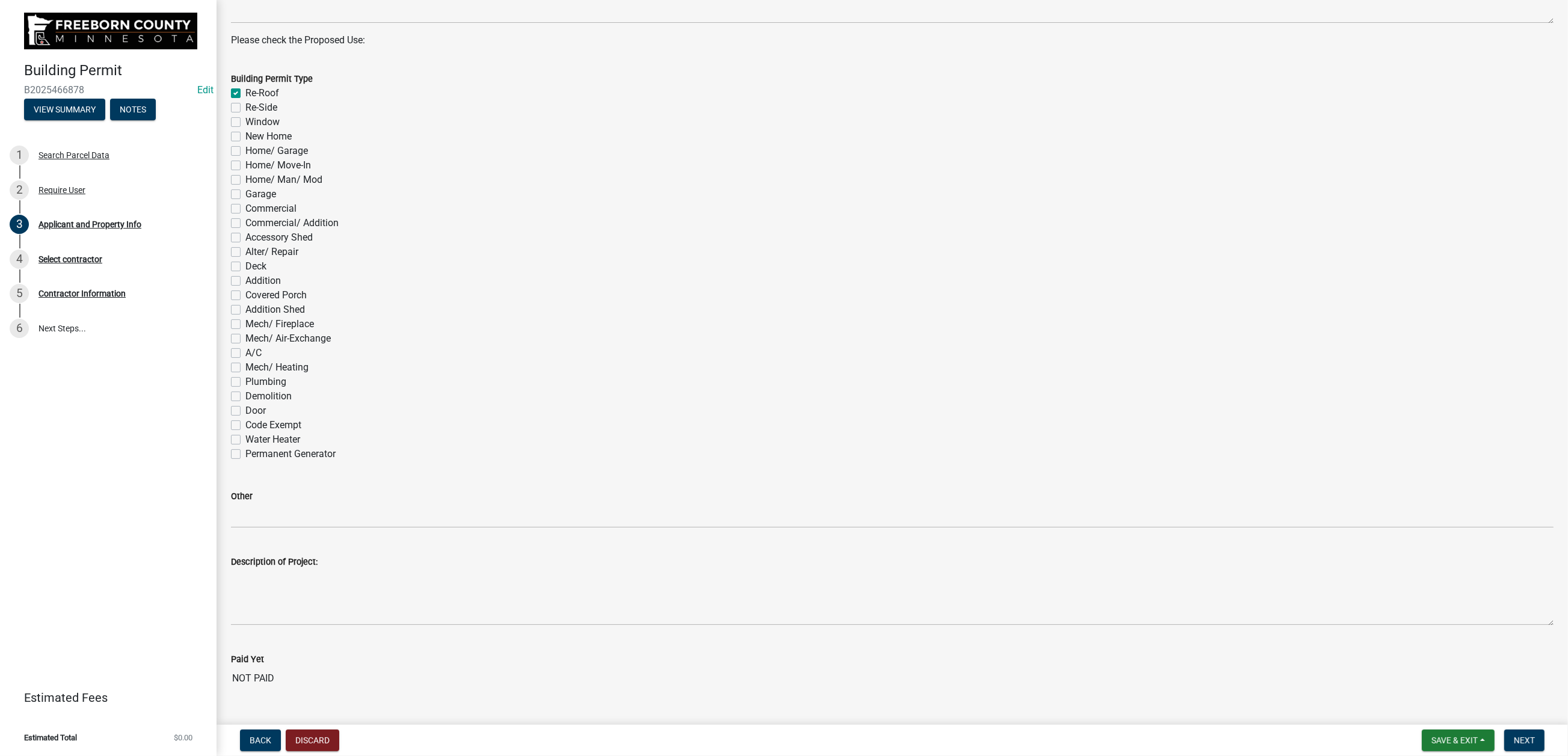
checkbox input "false"
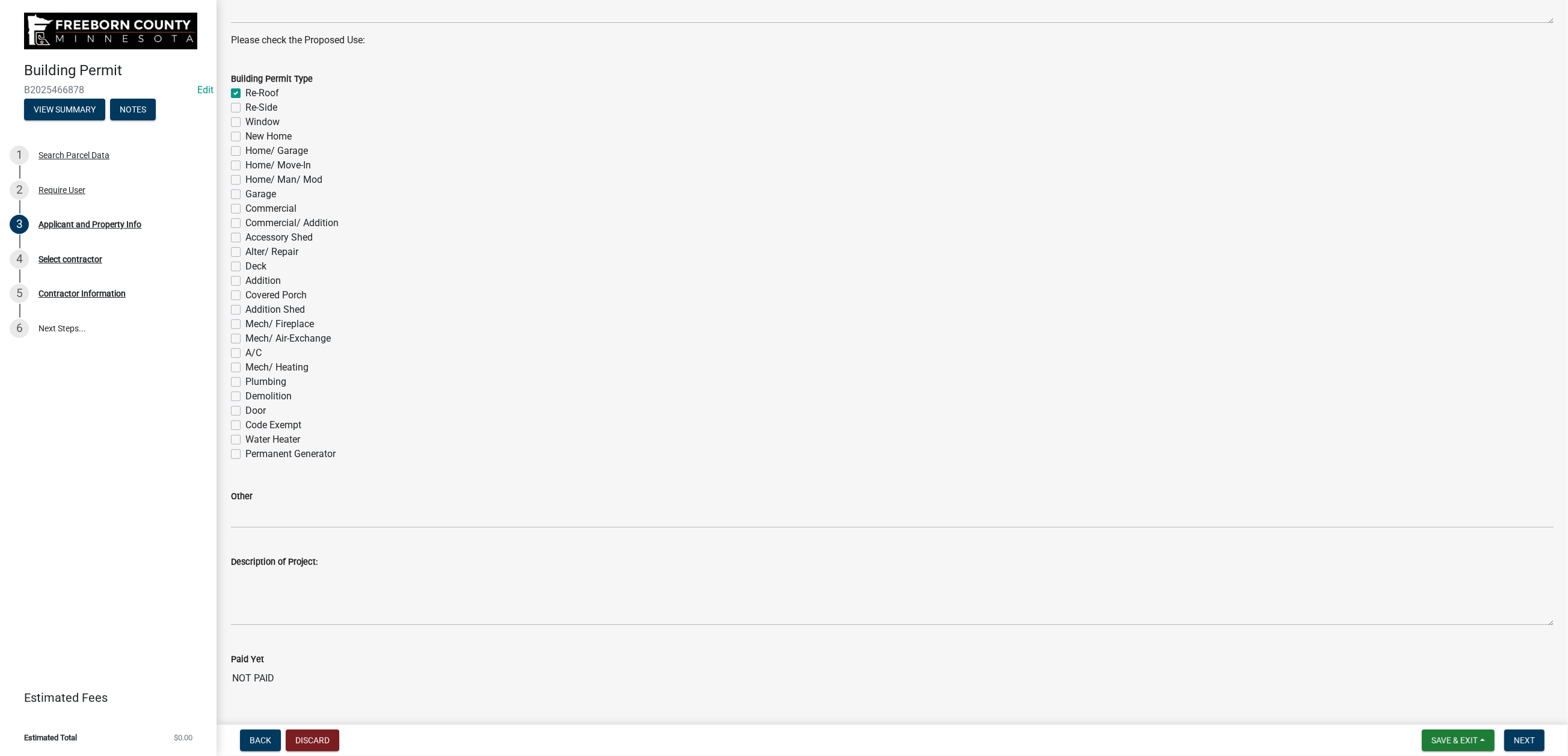
checkbox input "false"
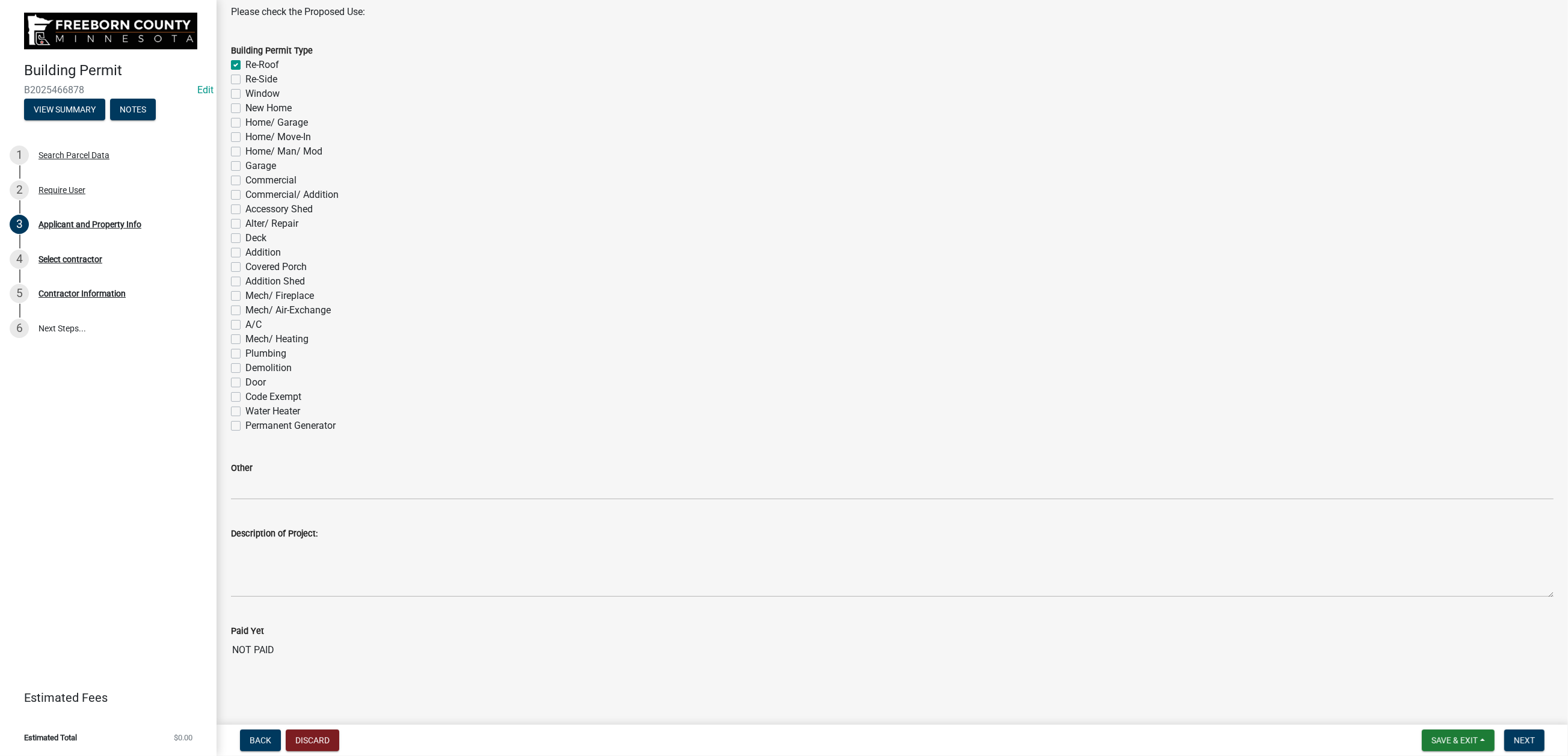
scroll to position [1191, 0]
click at [1140, 558] on span "Next" at bounding box center [1525, 740] width 21 height 10
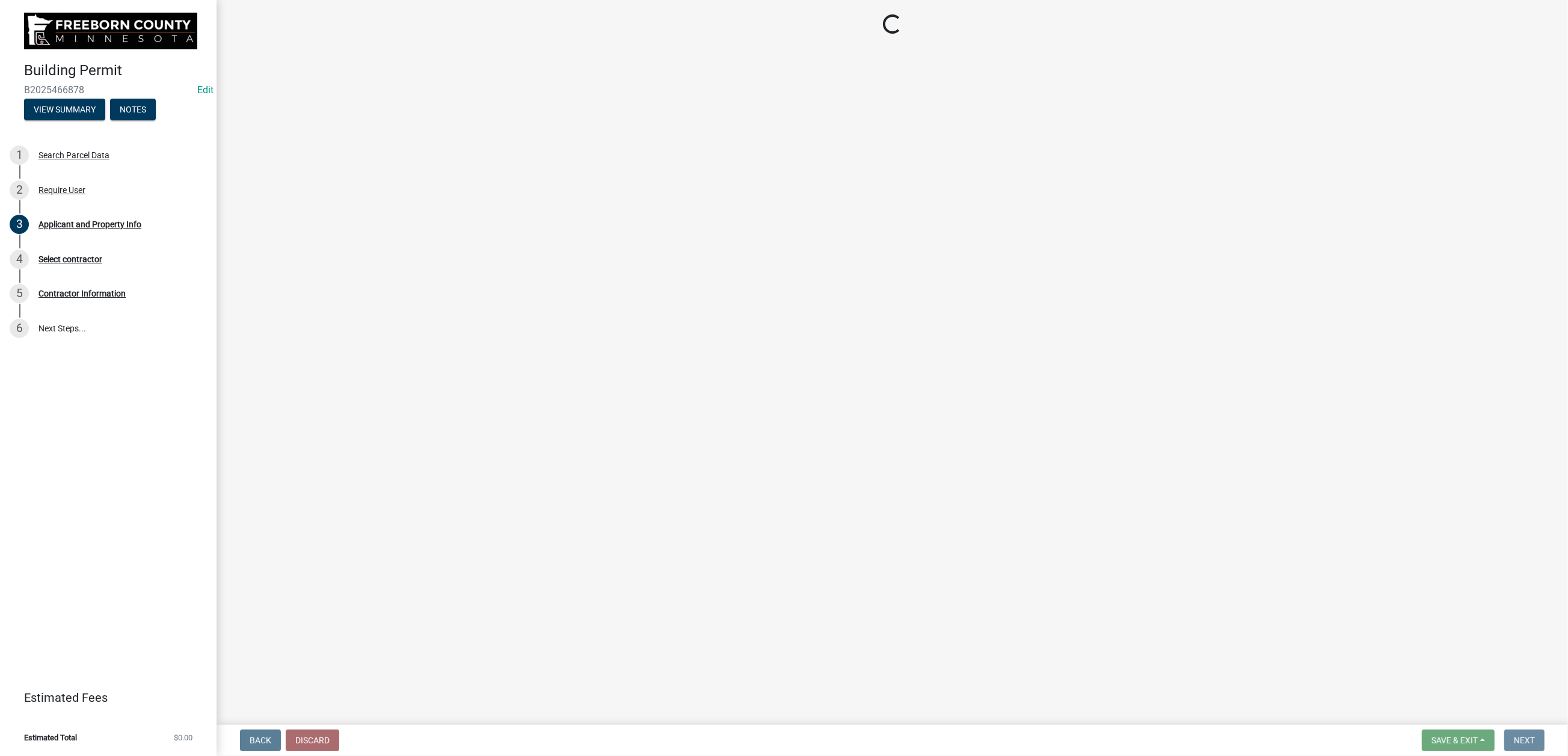
scroll to position [0, 0]
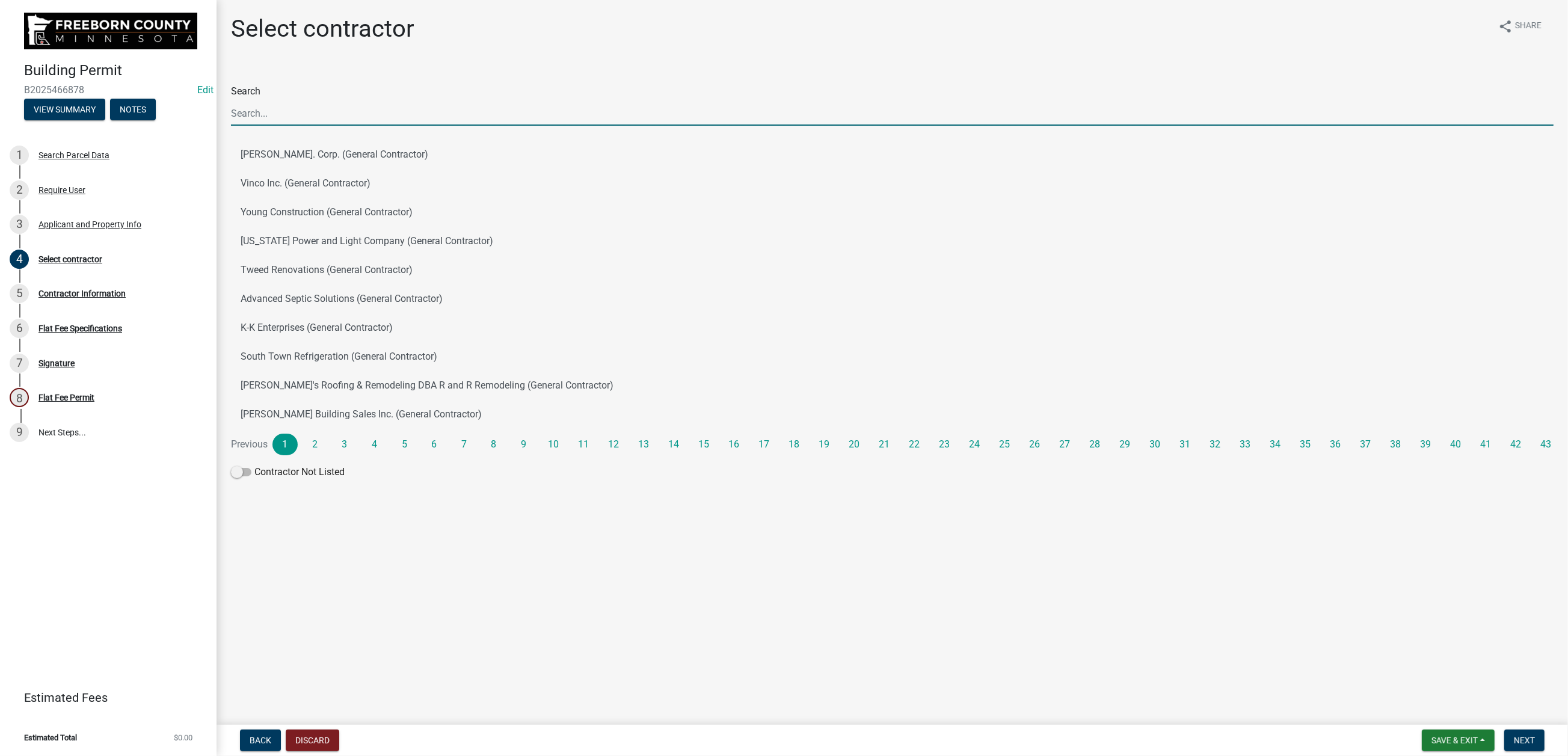
click at [280, 126] on input "Search" at bounding box center [892, 113] width 1323 height 25
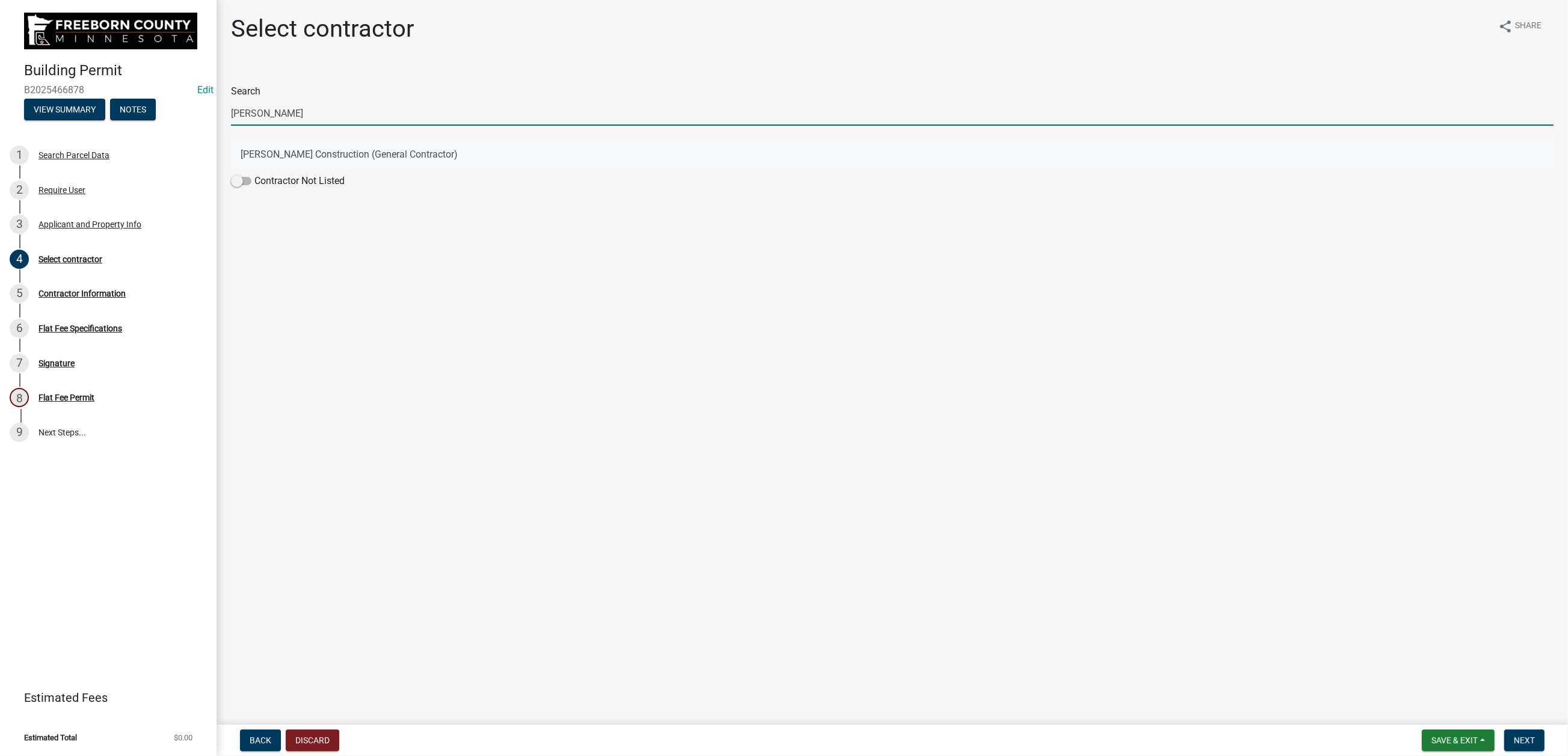
type input "[PERSON_NAME]"
click at [291, 169] on button "[PERSON_NAME] Construction (General Contractor)" at bounding box center [892, 154] width 1323 height 29
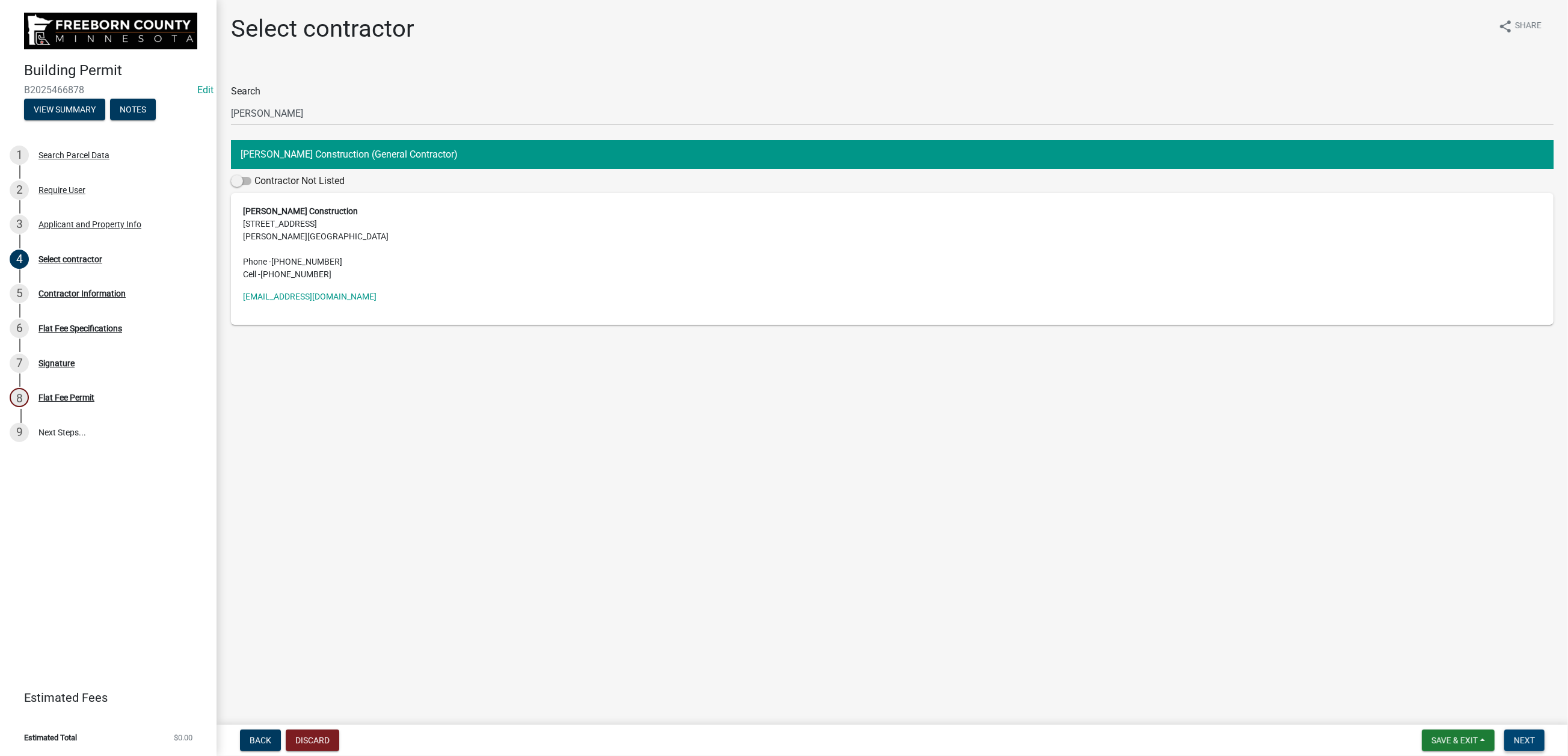
click at [1140, 558] on span "Next" at bounding box center [1525, 740] width 21 height 10
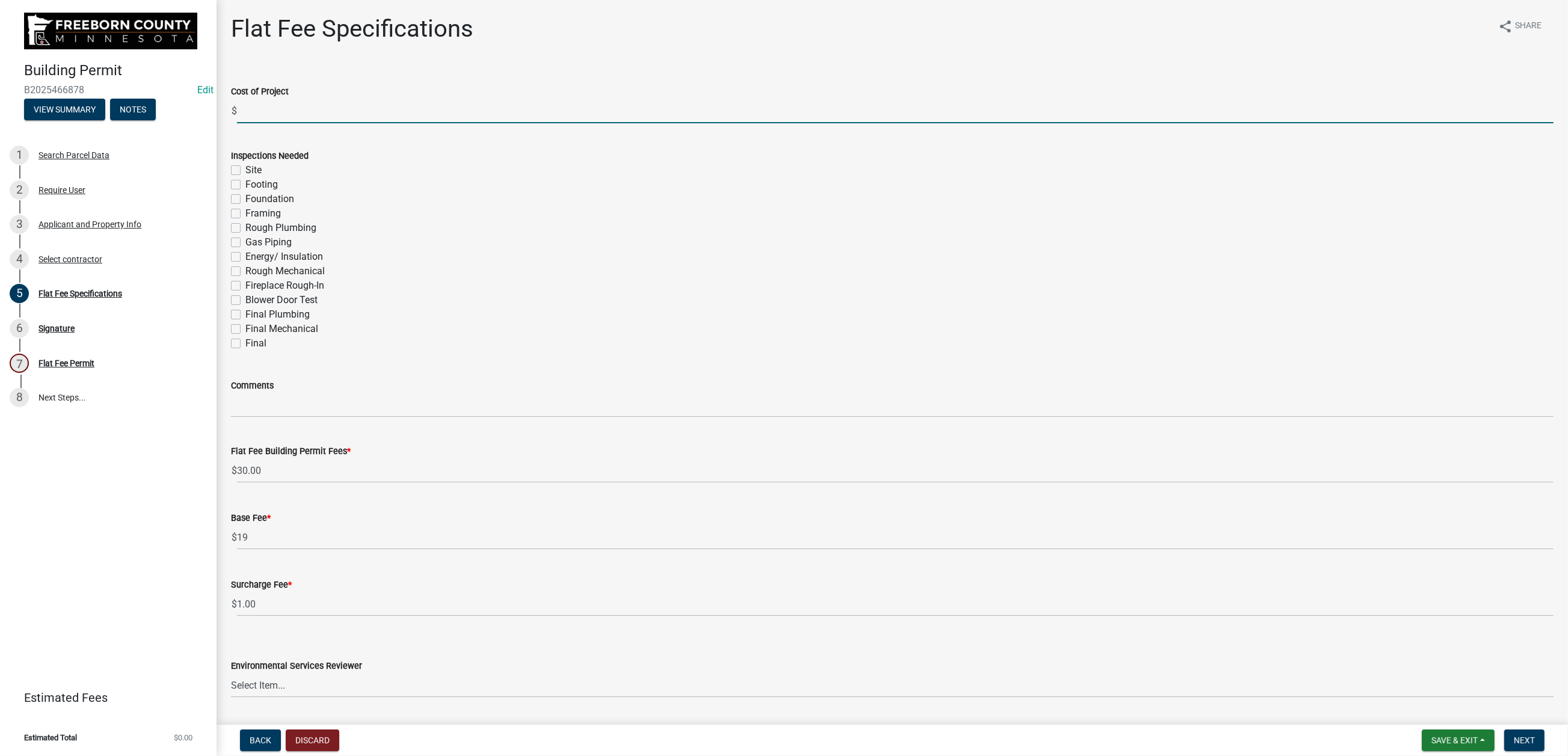
click at [275, 123] on input "text" at bounding box center [895, 111] width 1317 height 25
type input "20000"
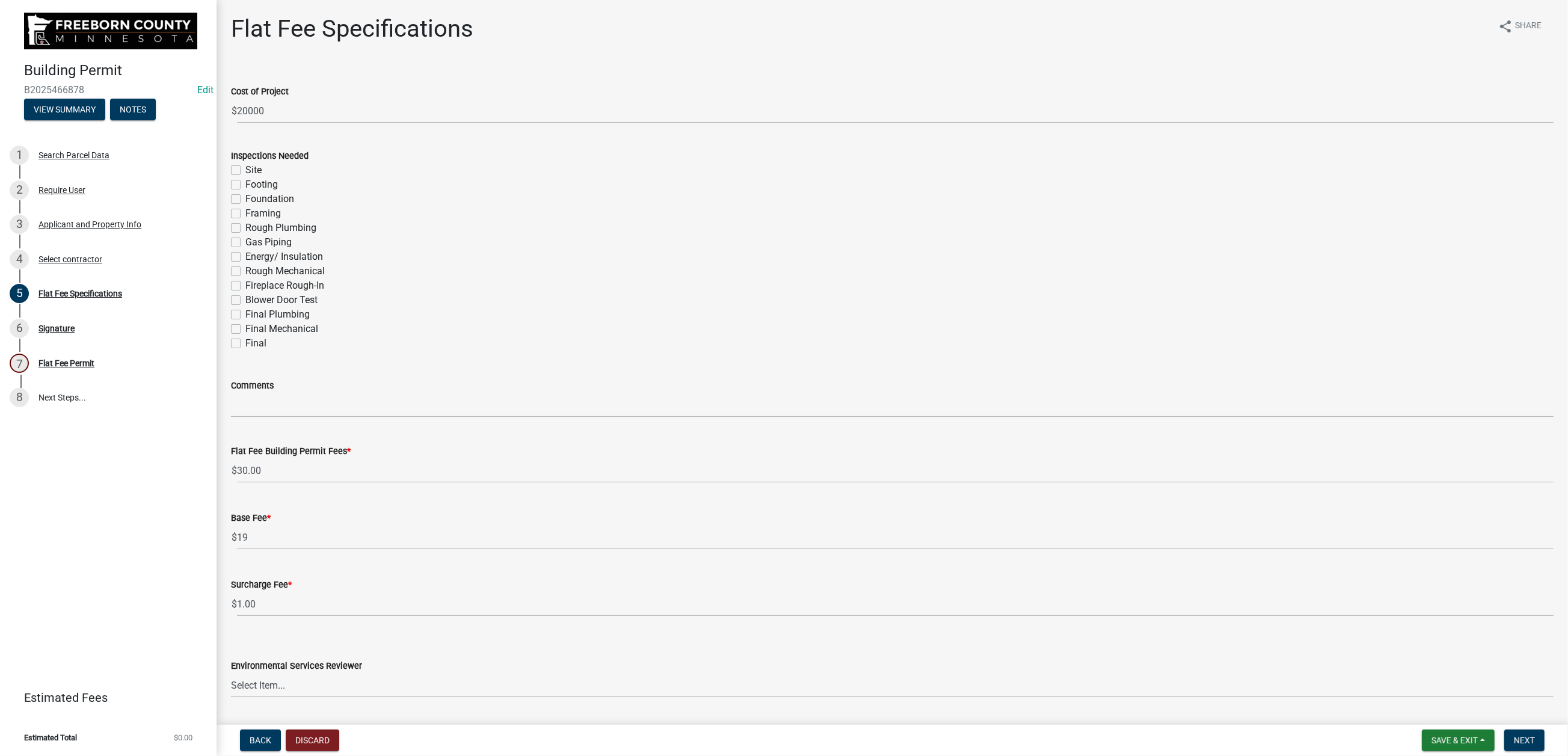
click at [245, 350] on label "Final" at bounding box center [256, 343] width 21 height 14
click at [245, 344] on input "Final" at bounding box center [249, 340] width 8 height 8
checkbox input "true"
checkbox input "false"
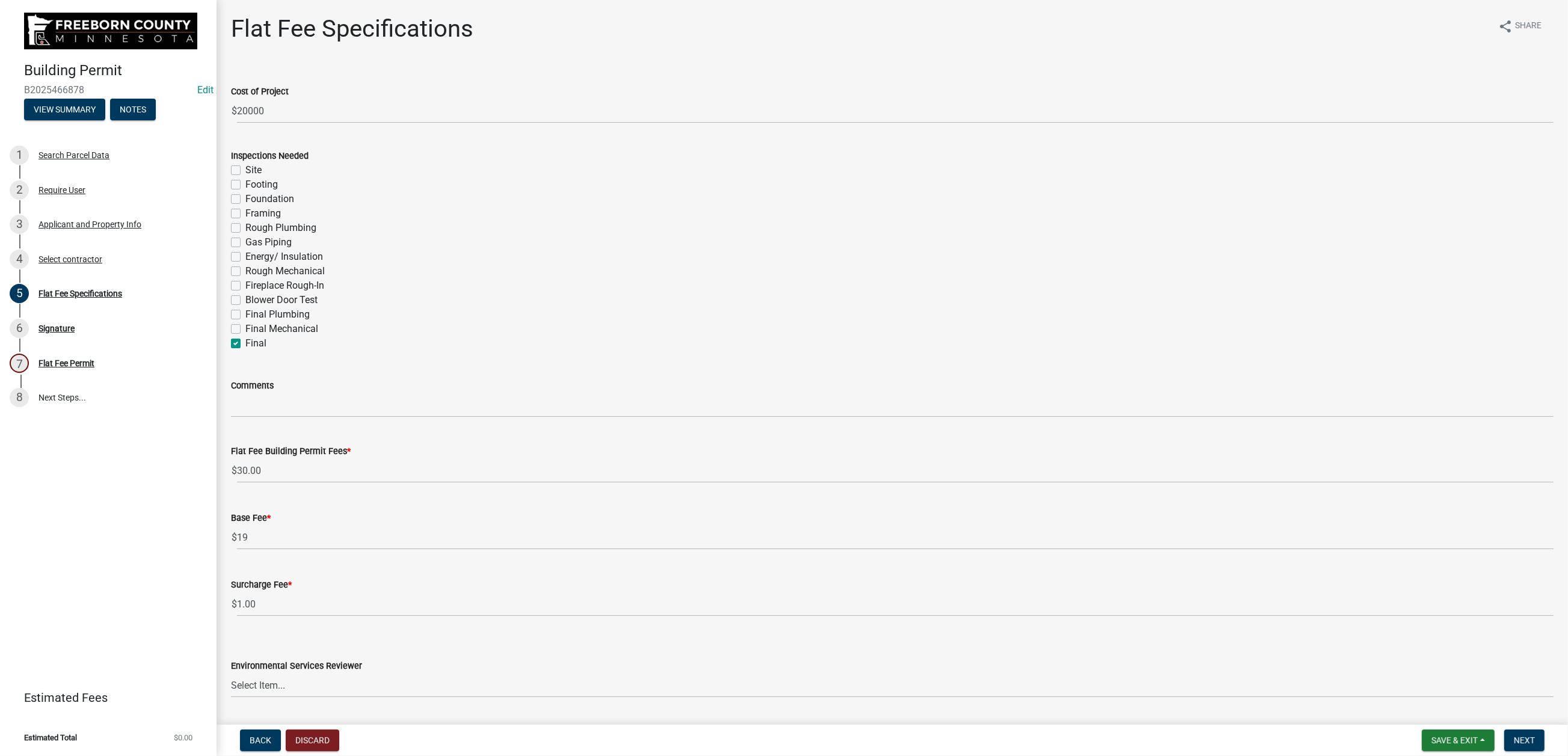
checkbox input "false"
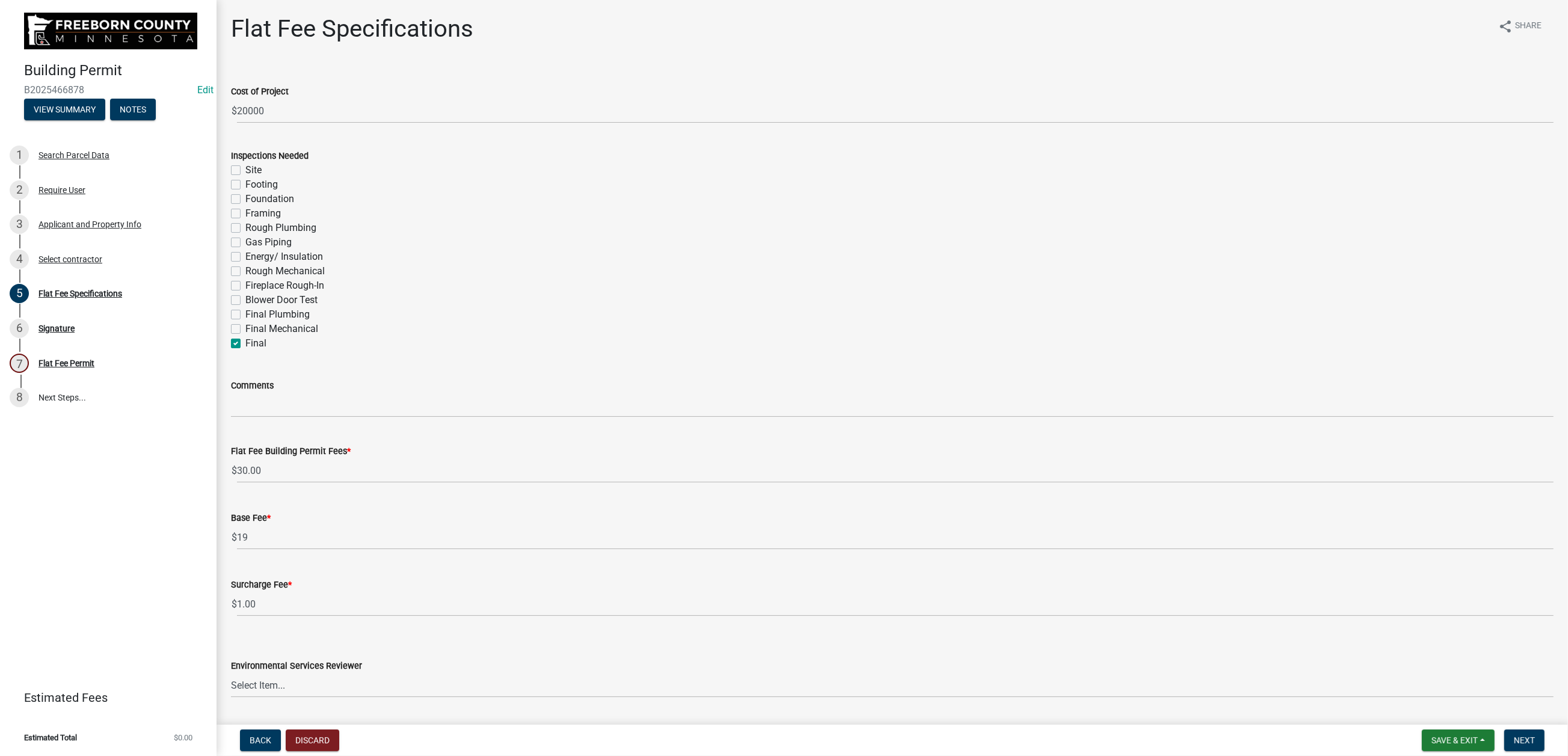
checkbox input "false"
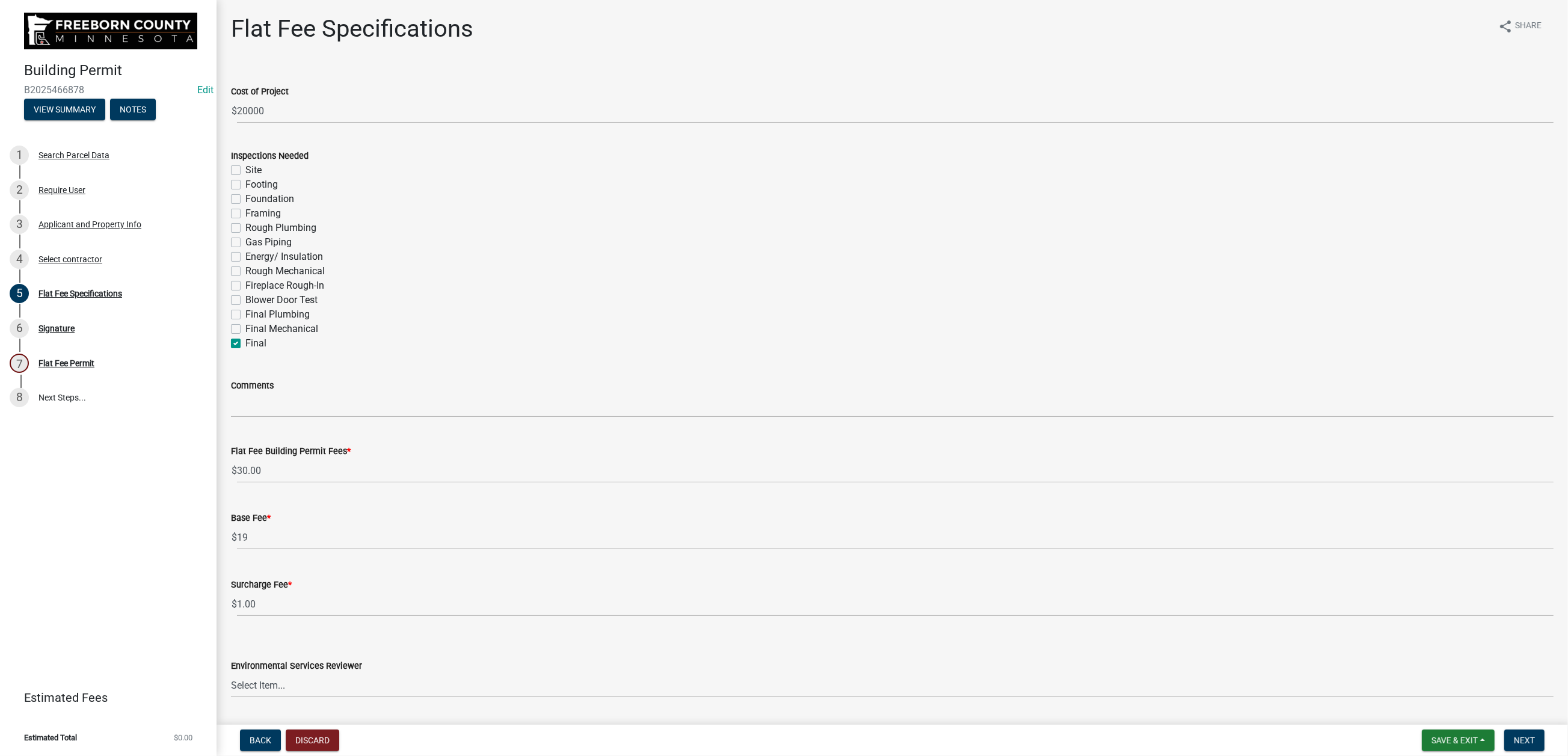
checkbox input "true"
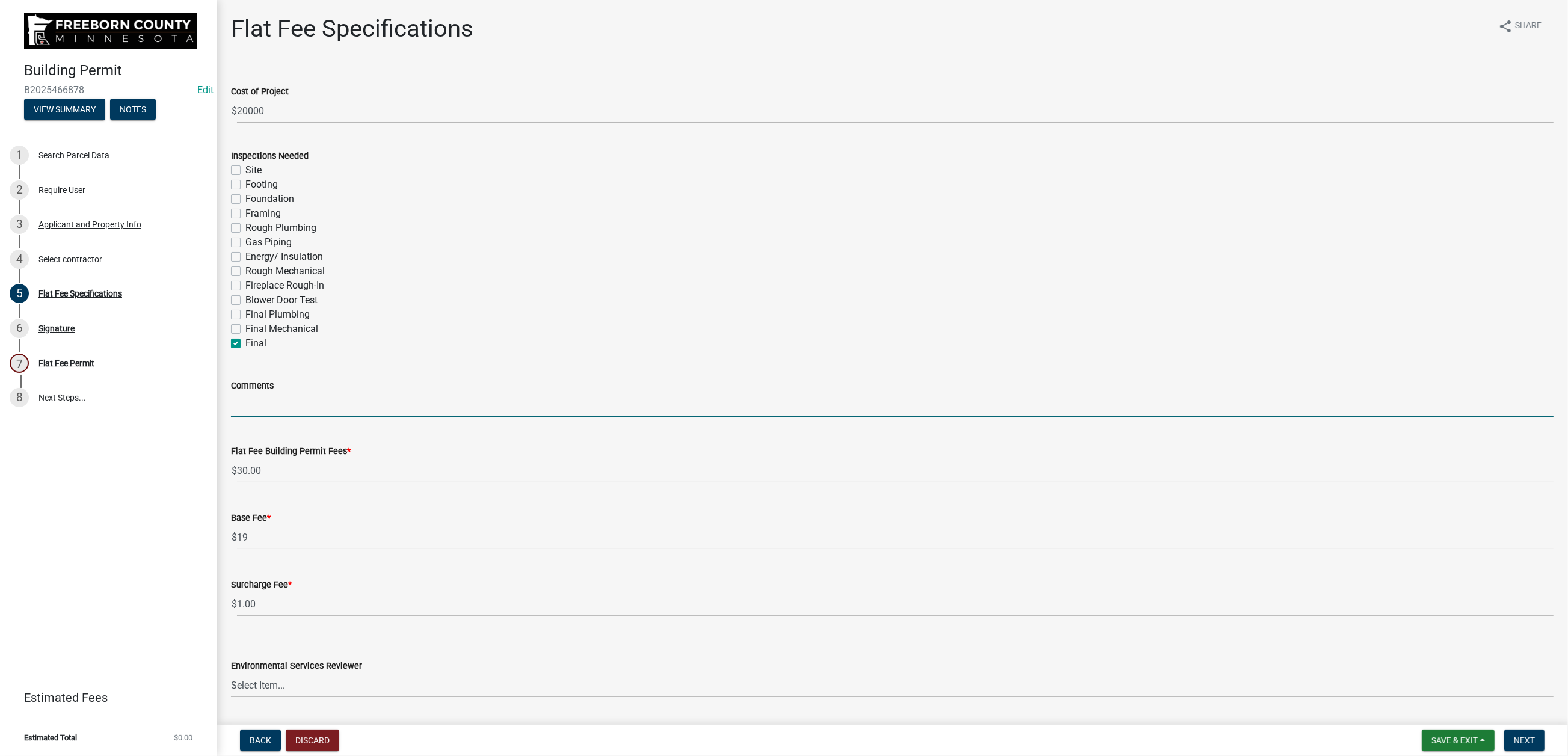
click at [252, 417] on input "Comments" at bounding box center [892, 405] width 1323 height 25
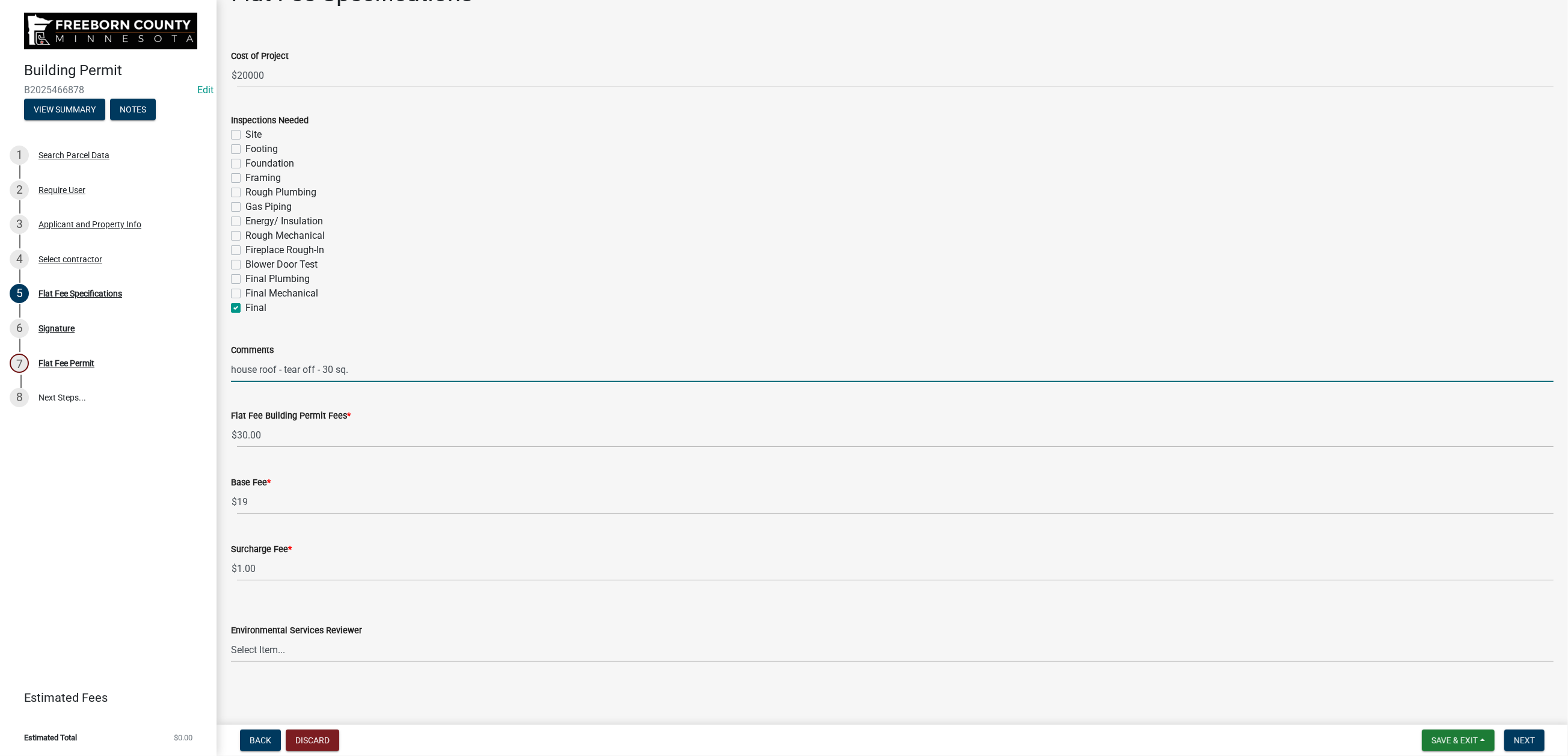
scroll to position [391, 0]
type input "house roof - tear off - 30 sq."
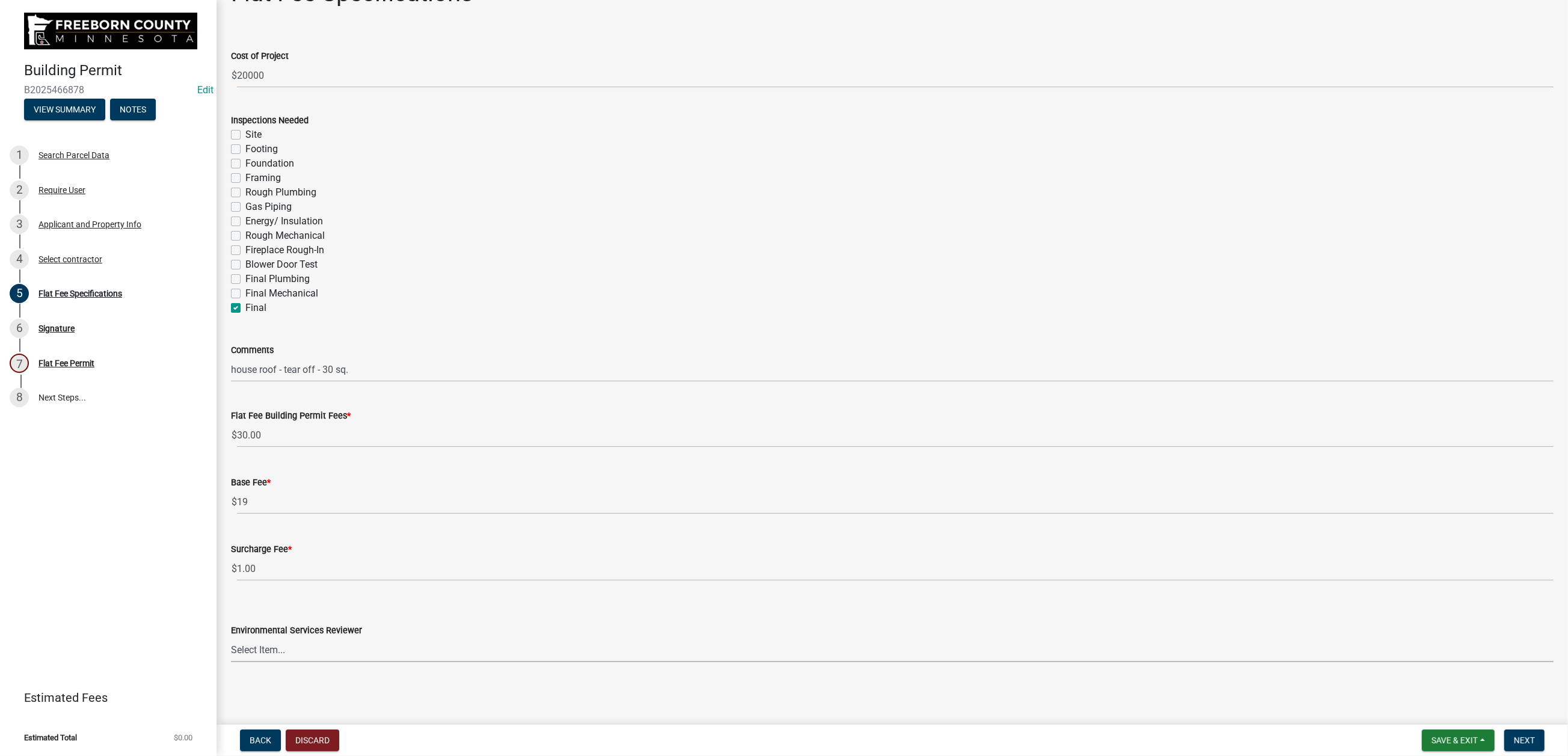
click at [589, 558] on select "Select Item... [PERSON_NAME] [PERSON_NAME] [PERSON_NAME] [PERSON_NAME] [PERSON_…" at bounding box center [892, 649] width 1323 height 25
click at [237, 558] on select "Select Item... [PERSON_NAME] [PERSON_NAME] [PERSON_NAME] [PERSON_NAME] [PERSON_…" at bounding box center [892, 649] width 1323 height 25
select select "cf5e982a-8fde-449d-bcd8-be8cdfb99374"
click at [1140, 558] on span "Next" at bounding box center [1525, 740] width 21 height 10
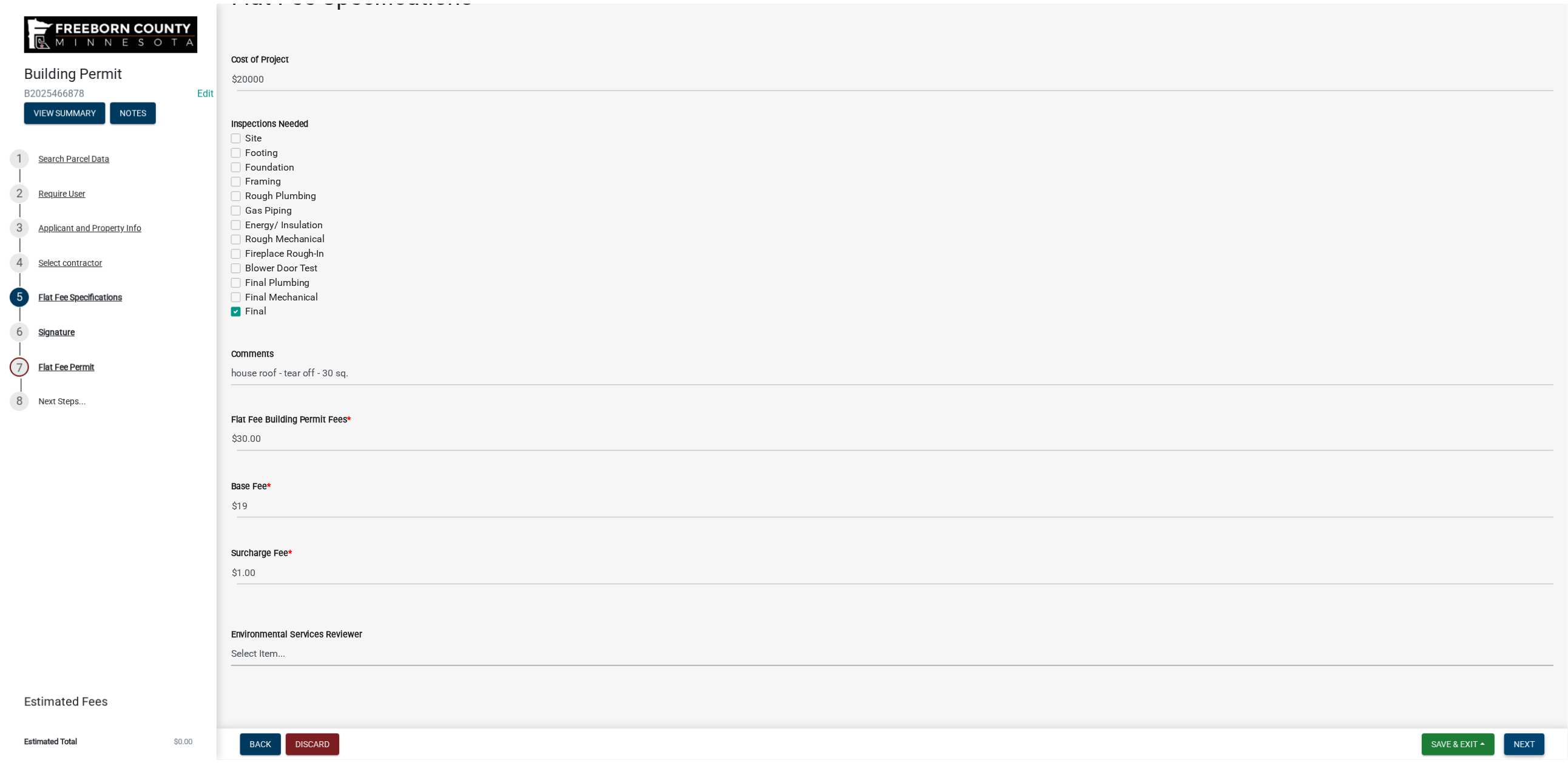
scroll to position [0, 0]
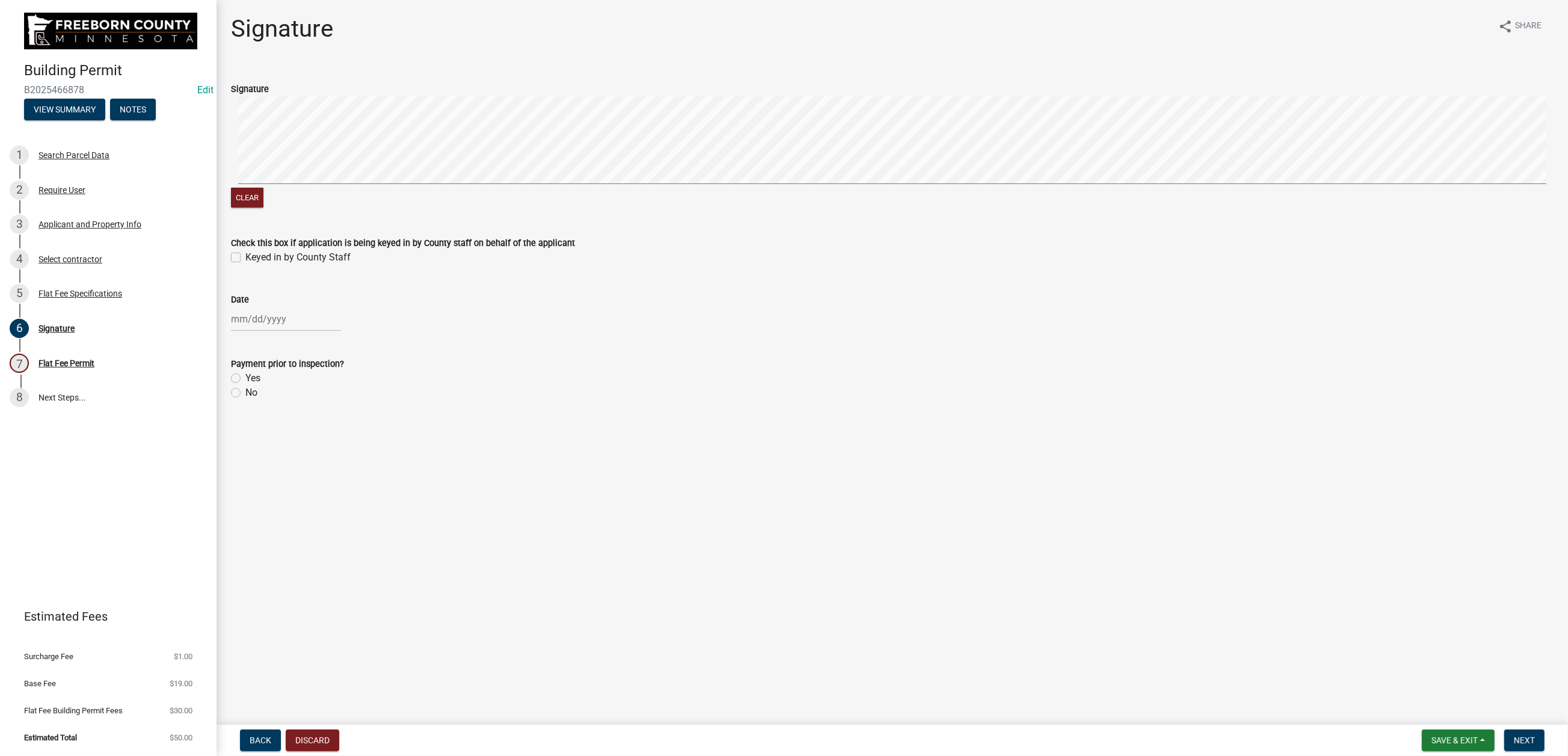
click at [245, 264] on label "Keyed in by County Staff" at bounding box center [298, 257] width 105 height 14
click at [245, 258] on input "Keyed in by County Staff" at bounding box center [249, 254] width 8 height 8
checkbox input "true"
select select "8"
select select "2025"
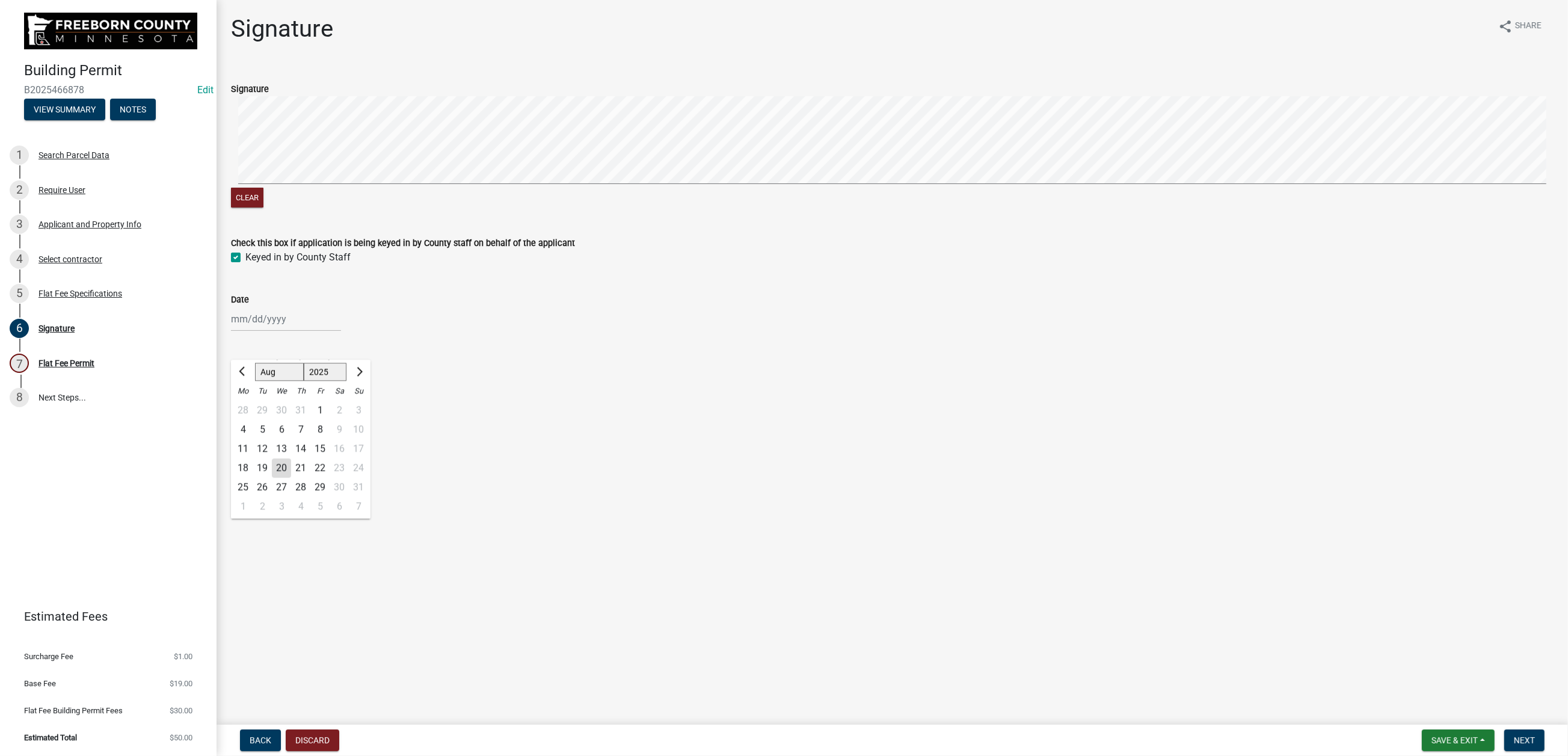
click at [292, 331] on div "[PERSON_NAME] Feb Mar Apr [PERSON_NAME][DATE] Oct Nov [DATE] 1526 1527 1528 152…" at bounding box center [286, 319] width 110 height 25
click at [291, 477] on div "20" at bounding box center [281, 468] width 19 height 19
type input "[DATE]"
click at [245, 400] on label "No" at bounding box center [251, 392] width 12 height 14
click at [245, 393] on input "No" at bounding box center [249, 389] width 8 height 8
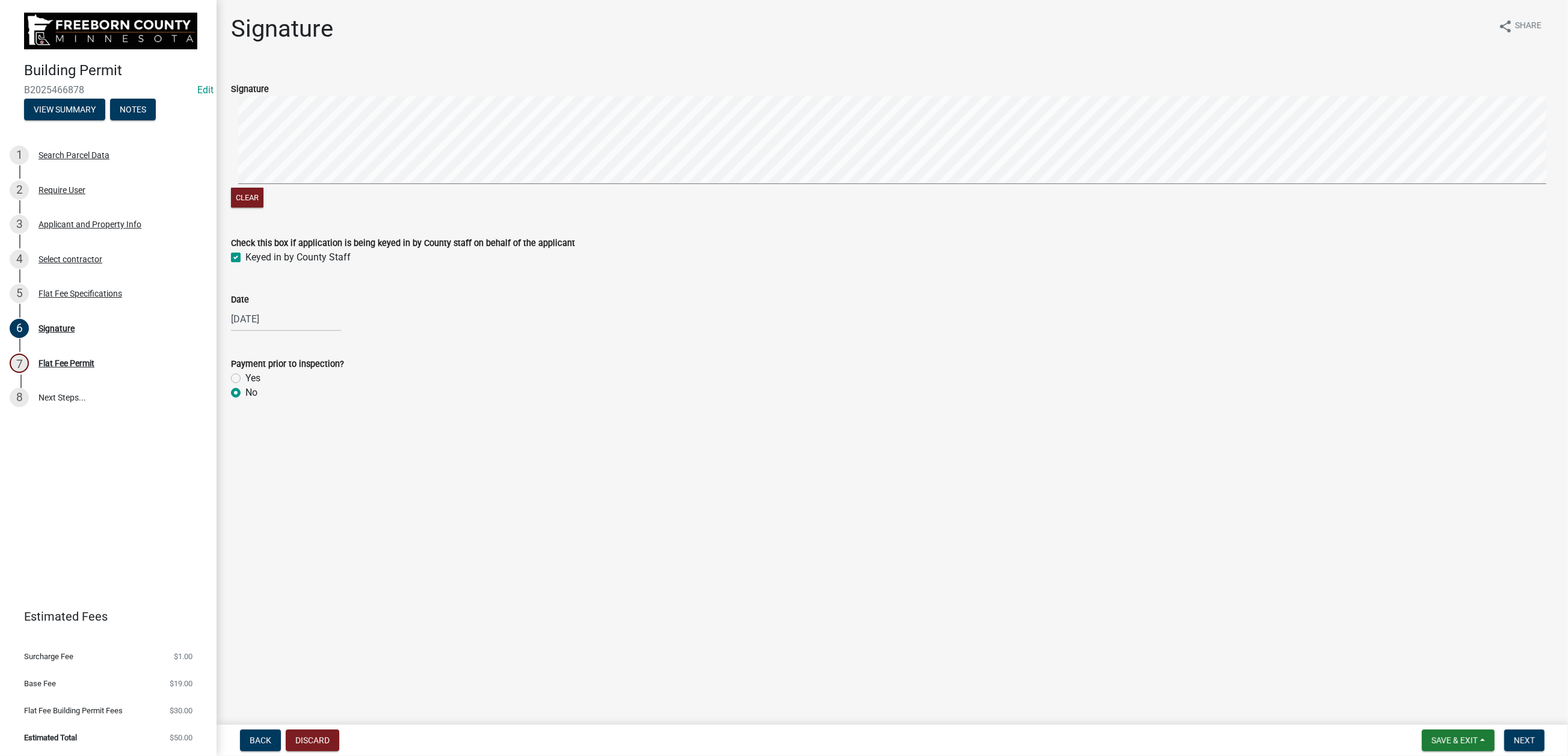
radio input "true"
click at [1140, 558] on span "Next" at bounding box center [1525, 740] width 21 height 10
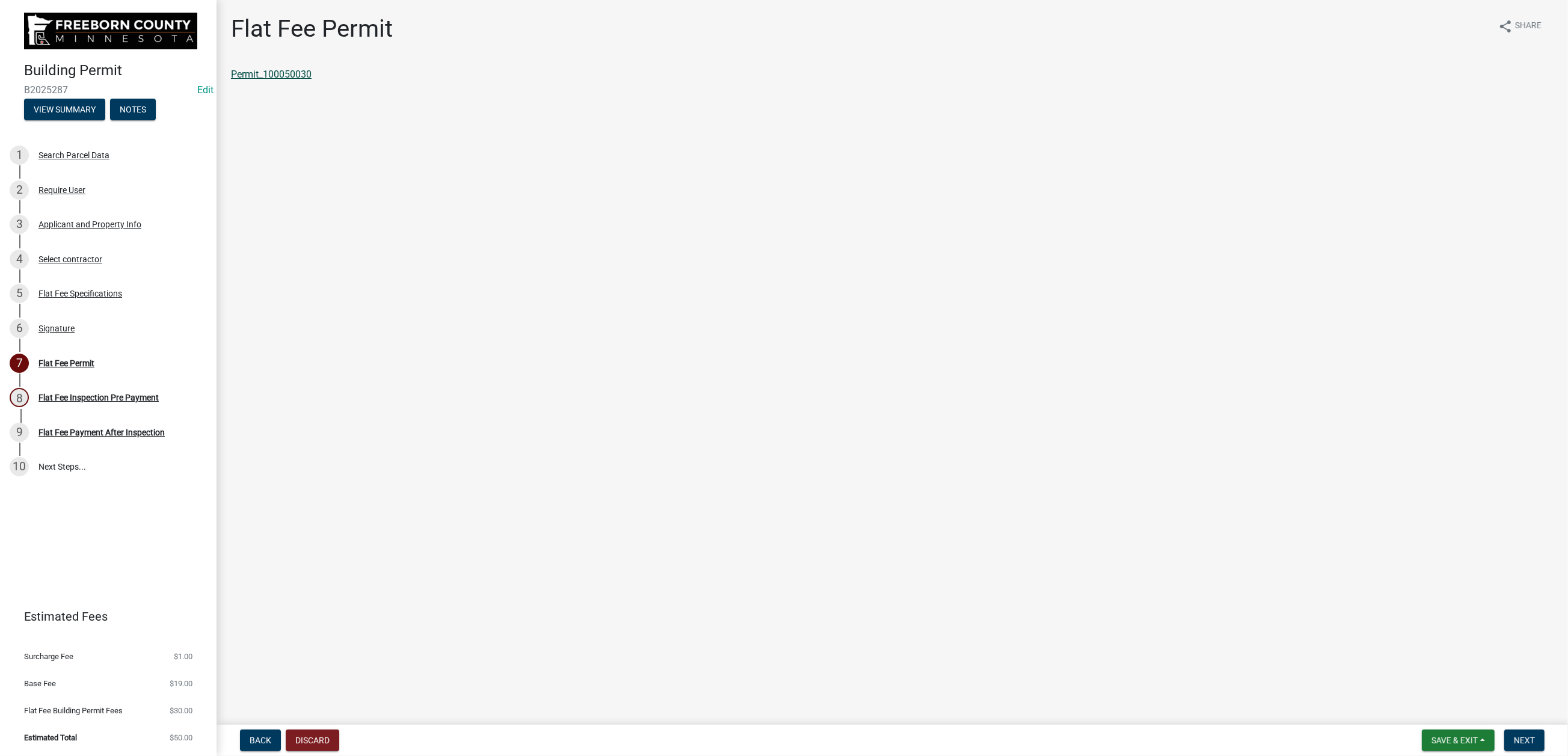
click at [311, 80] on link "Permit_100050030" at bounding box center [271, 74] width 80 height 11
click at [1140, 558] on span "Save & Exit" at bounding box center [1454, 740] width 46 height 10
click at [1140, 558] on button "Save & Exit" at bounding box center [1446, 698] width 96 height 29
